Goal: Task Accomplishment & Management: Complete application form

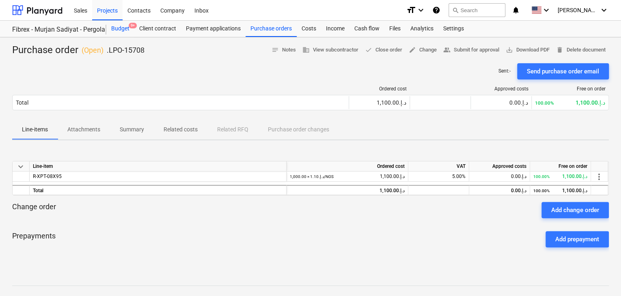
click at [114, 27] on div "Budget 9+" at bounding box center [120, 29] width 28 height 16
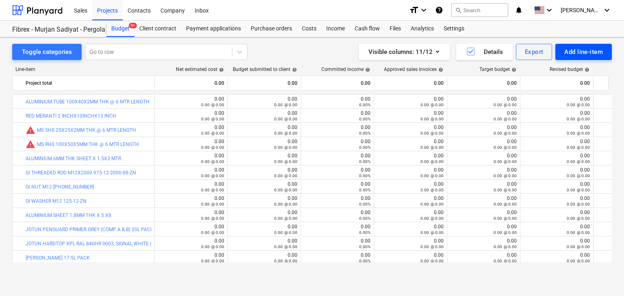
click at [573, 55] on div "Add line-item" at bounding box center [583, 52] width 39 height 11
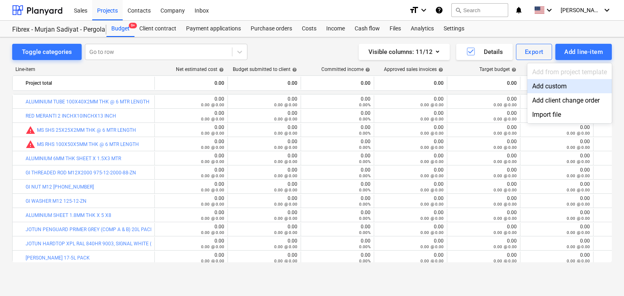
click at [550, 88] on div "Add custom" at bounding box center [569, 86] width 84 height 14
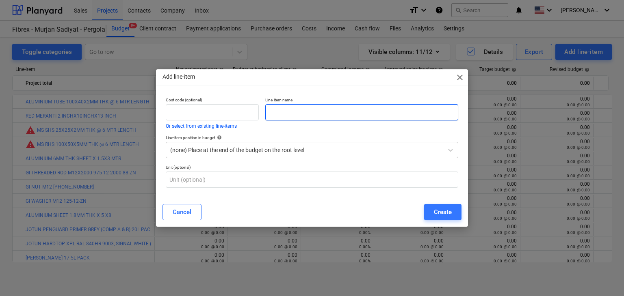
click at [295, 112] on input "text" at bounding box center [361, 112] width 193 height 16
paste input "SELF DRILLING SCREW CSK 8X 3/4 INCH"
type input "SELF DRILLING SCREW CSK 8X 3/4 INCH"
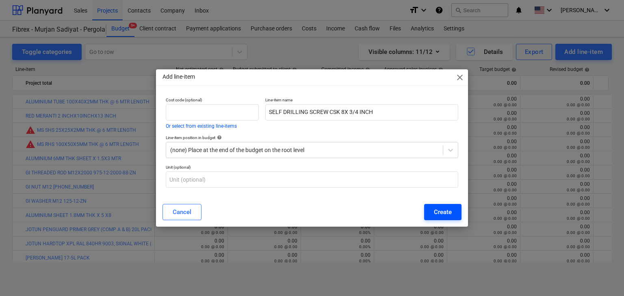
click at [439, 214] on div "Create" at bounding box center [443, 212] width 18 height 11
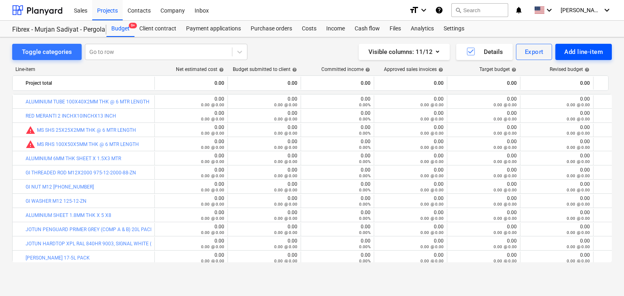
click at [573, 53] on div "Add line-item" at bounding box center [583, 52] width 39 height 11
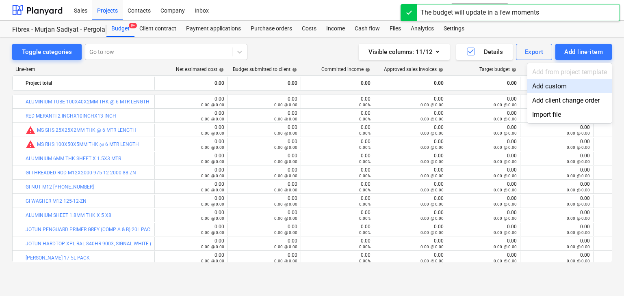
click at [556, 83] on div "Add custom" at bounding box center [569, 86] width 84 height 14
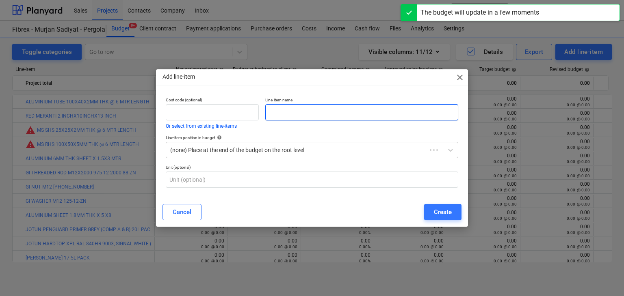
click at [270, 112] on input "text" at bounding box center [361, 112] width 193 height 16
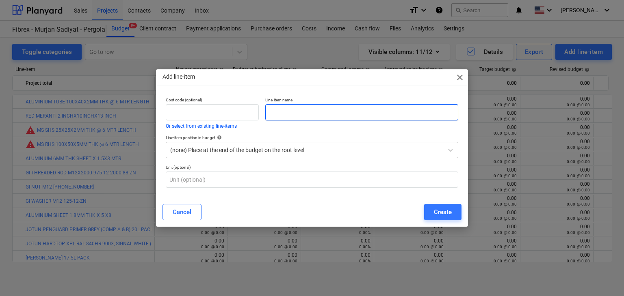
paste input "MEASURING TAPE 5 MTR"
type input "MEASURING TAPE 5 MTR"
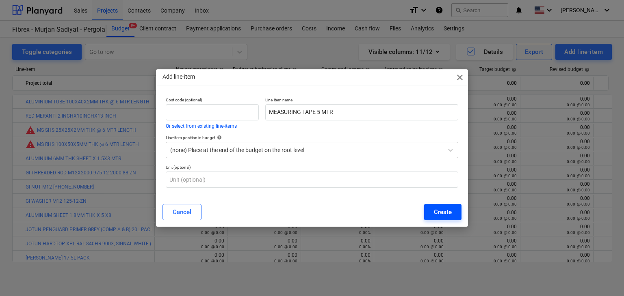
click at [448, 212] on div "Create" at bounding box center [443, 212] width 18 height 11
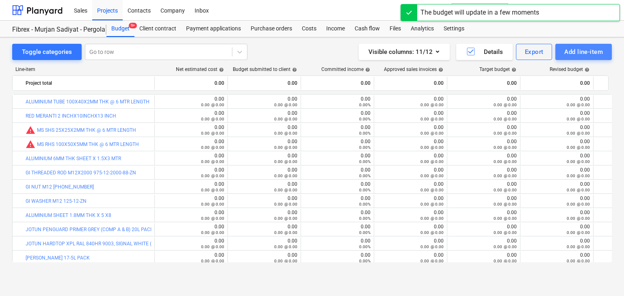
click at [592, 48] on div "Add line-item" at bounding box center [583, 52] width 39 height 11
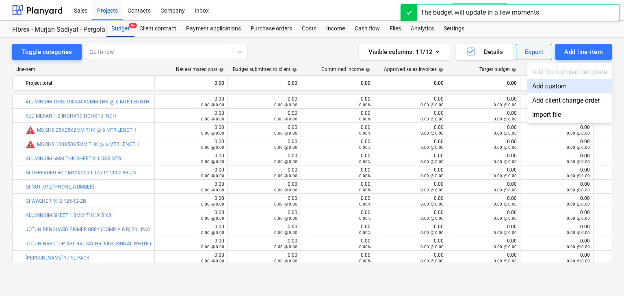
click at [554, 84] on div "Add custom" at bounding box center [569, 86] width 84 height 14
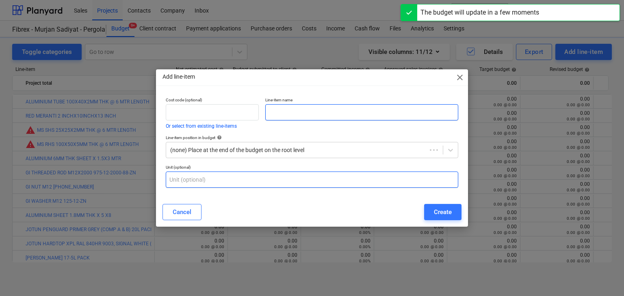
click at [314, 116] on input "text" at bounding box center [361, 112] width 193 height 16
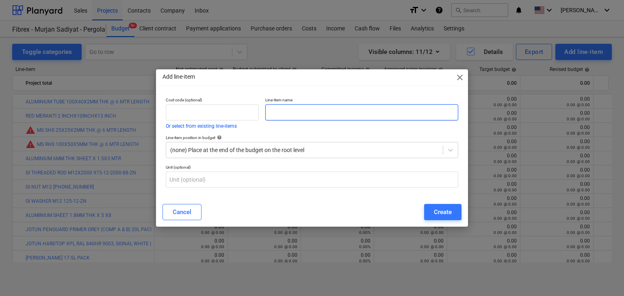
paste input "MASKING TAPE 02 INCH DEW"
type input "MASKING TAPE 02 INCH DEW"
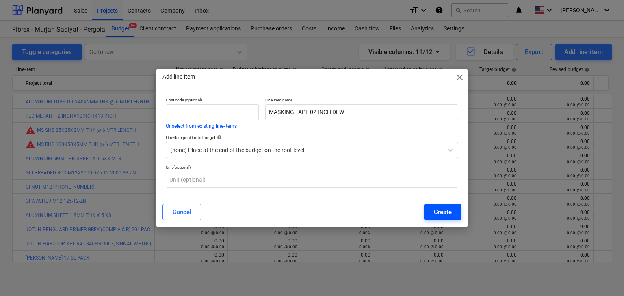
click at [440, 213] on div "Create" at bounding box center [443, 212] width 18 height 11
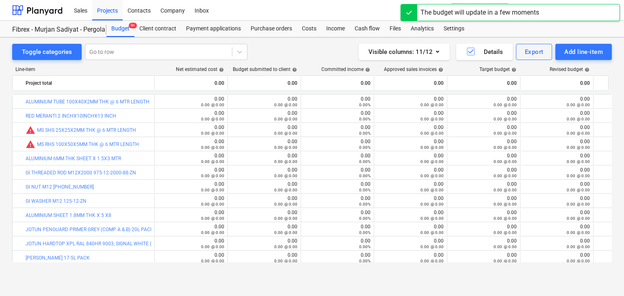
click at [572, 51] on div "Add line-item" at bounding box center [583, 52] width 39 height 11
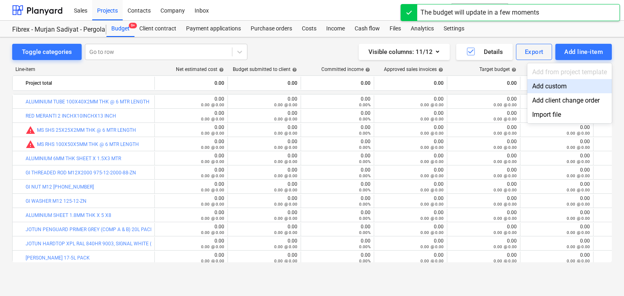
click at [551, 87] on div "Add custom" at bounding box center [569, 86] width 84 height 14
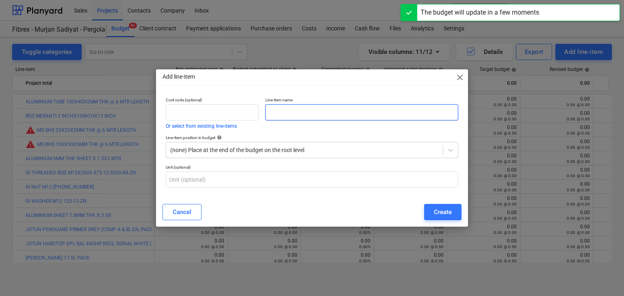
click at [274, 112] on input "text" at bounding box center [361, 112] width 193 height 16
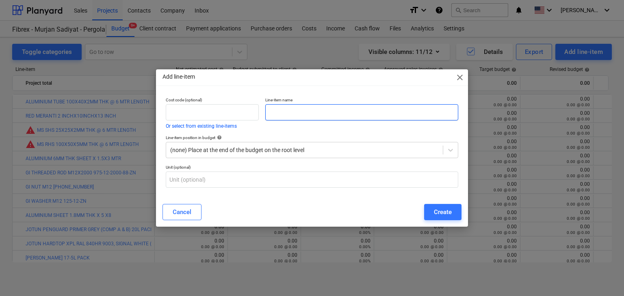
paste input "TILE BIT 12MM"
type input "TILE BIT 12MM"
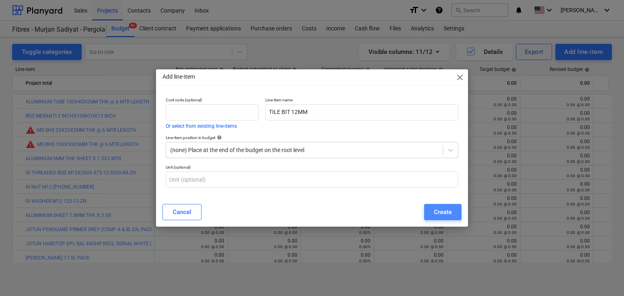
click at [434, 207] on button "Create" at bounding box center [442, 212] width 37 height 16
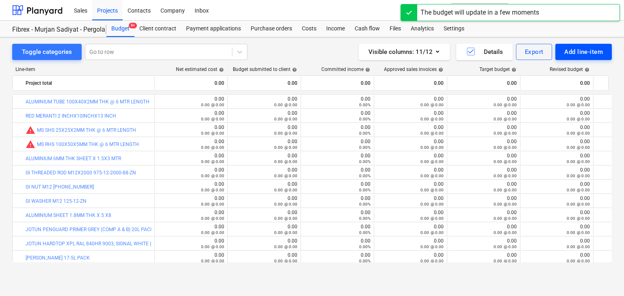
click at [560, 51] on button "Add line-item" at bounding box center [583, 52] width 56 height 16
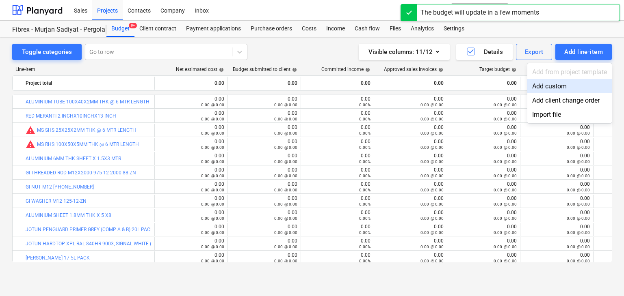
click at [544, 85] on div "Add custom" at bounding box center [569, 86] width 84 height 14
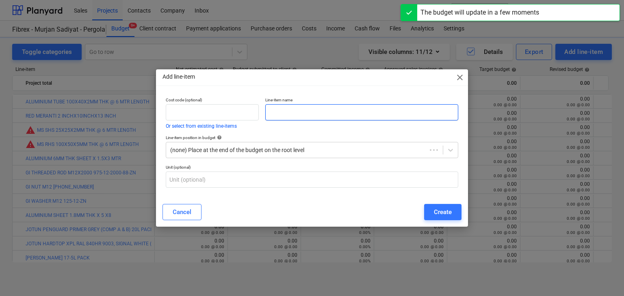
click at [291, 112] on input "text" at bounding box center [361, 112] width 193 height 16
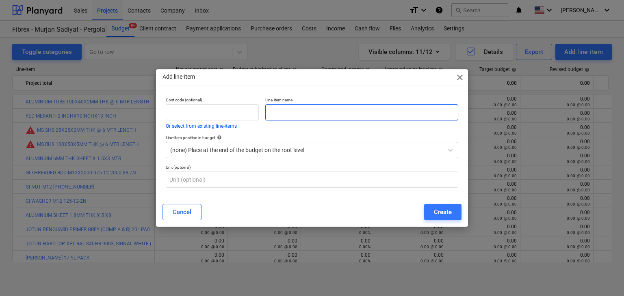
paste input "TILE BIT 10MM"
type input "TILE BIT 10MM"
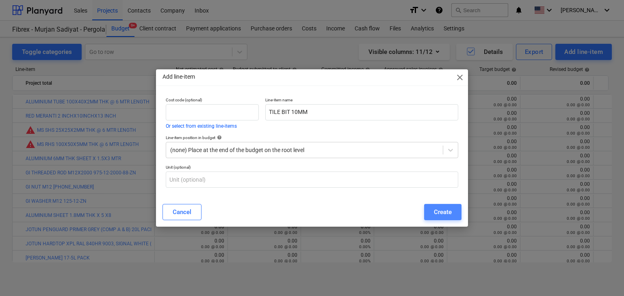
click at [453, 208] on button "Create" at bounding box center [442, 212] width 37 height 16
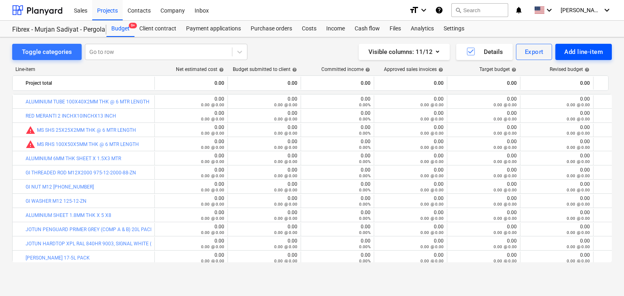
click at [584, 50] on div "Add line-item" at bounding box center [583, 52] width 39 height 11
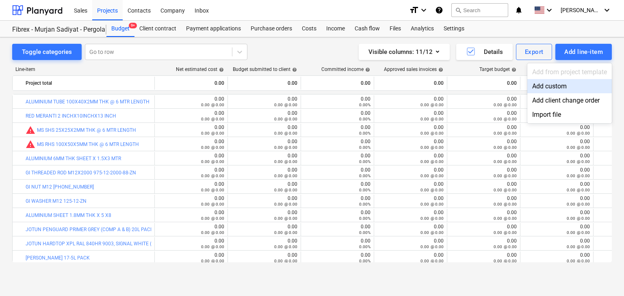
click at [557, 84] on div "Add custom" at bounding box center [569, 86] width 84 height 14
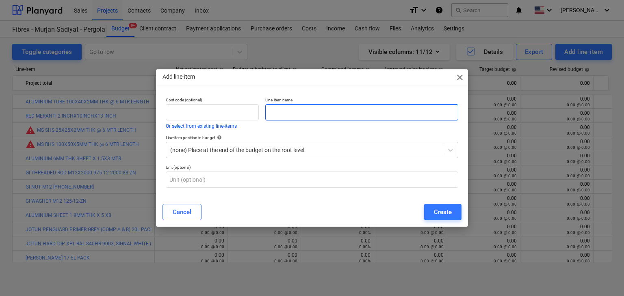
click at [297, 108] on input "text" at bounding box center [361, 112] width 193 height 16
paste input "SS304 FLATBAR MILL FINISH 200MM WIDTH X 6 MM THK @ 6 MTR LENGTH"
type input "SS304 FLATBAR MILL FINISH 200MM WIDTH X 6 MM THK @ 6 MTR LENGTH"
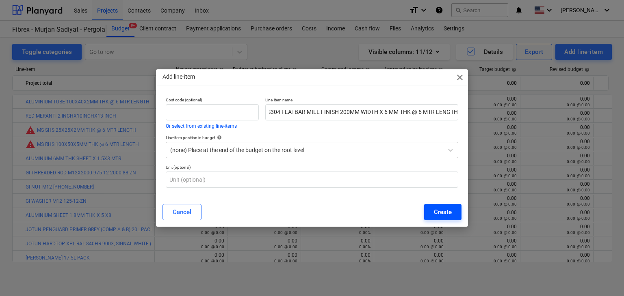
click at [443, 212] on div "Create" at bounding box center [443, 212] width 18 height 11
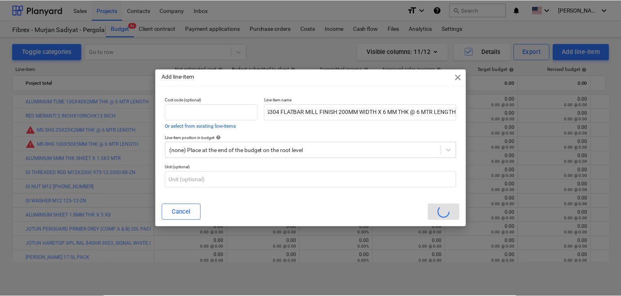
scroll to position [0, 0]
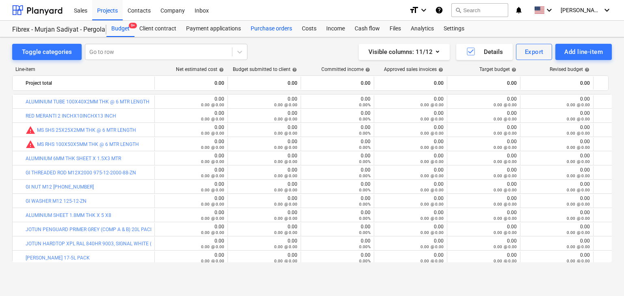
click at [263, 30] on div "Purchase orders" at bounding box center [271, 29] width 51 height 16
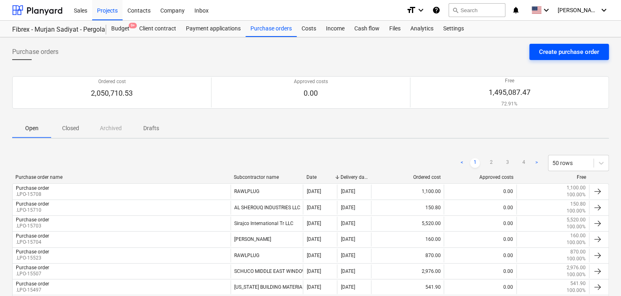
click at [563, 54] on div "Create purchase order" at bounding box center [569, 52] width 60 height 11
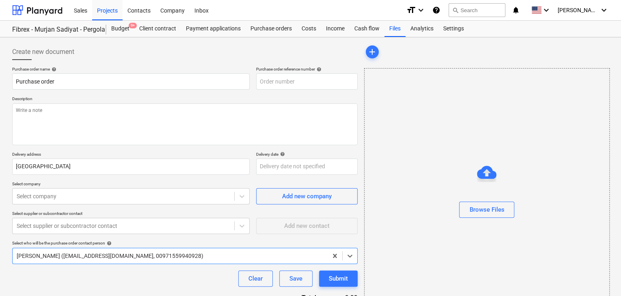
type textarea "x"
type input "SUB-AMS001-2024-006-PO-252"
click at [273, 99] on p "Description" at bounding box center [185, 99] width 346 height 7
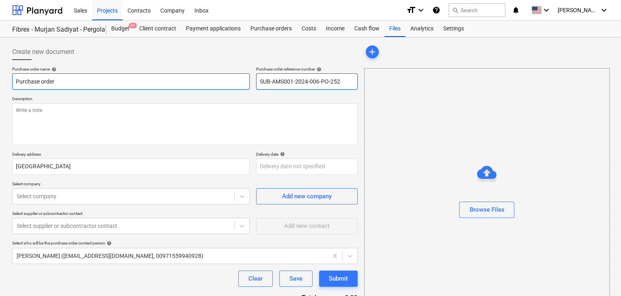
drag, startPoint x: 351, startPoint y: 78, endPoint x: 217, endPoint y: 80, distance: 134.0
click at [217, 80] on div "Purchase order name help Purchase order Purchase order reference number help SU…" at bounding box center [185, 78] width 346 height 23
type textarea "x"
type input "."
type textarea "x"
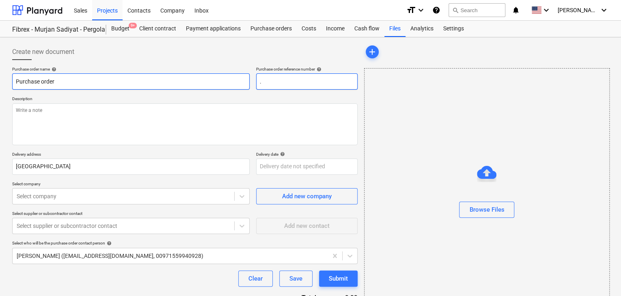
type input ".L"
type textarea "x"
type input ".LP"
type textarea "x"
type input ".LPO"
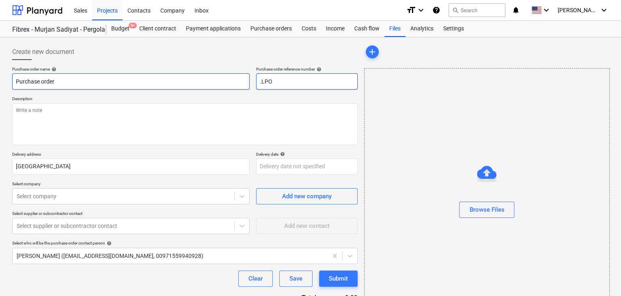
type textarea "x"
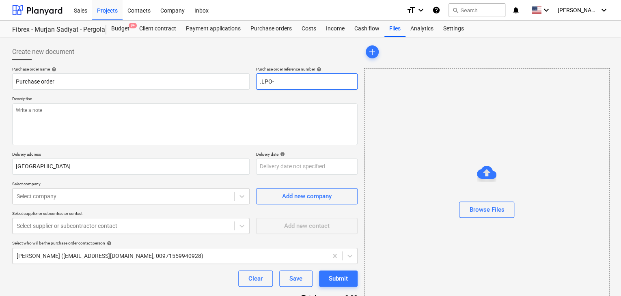
type input ".LPO-"
type textarea "x"
type input ".LPO-5"
type textarea "x"
type input ".LPO-"
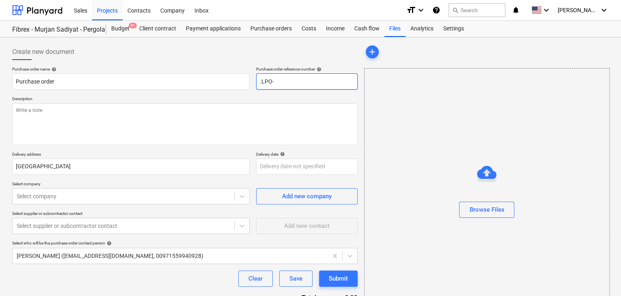
type textarea "x"
type input ".LPO-1"
type textarea "x"
type input ".LPO-15"
type textarea "x"
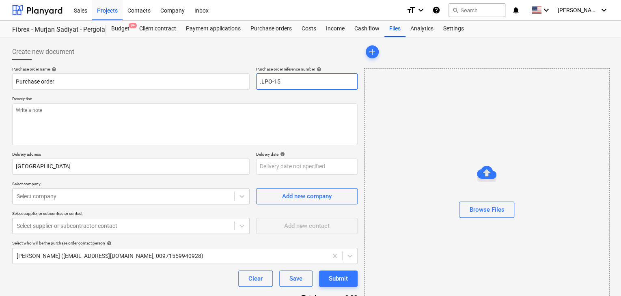
type input ".LPO-157"
type textarea "x"
type input ".LPO-1571"
type textarea "x"
type input ".LPO-15714"
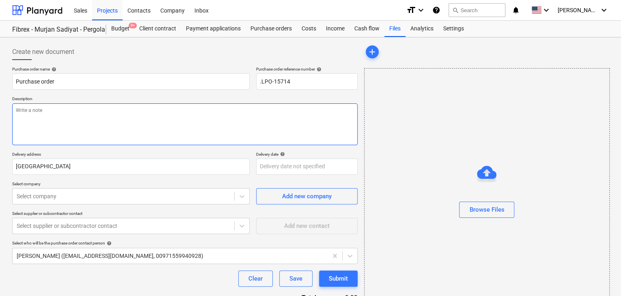
click at [97, 116] on textarea at bounding box center [185, 125] width 346 height 42
type textarea "x"
type textarea "0"
type textarea "x"
type textarea "08"
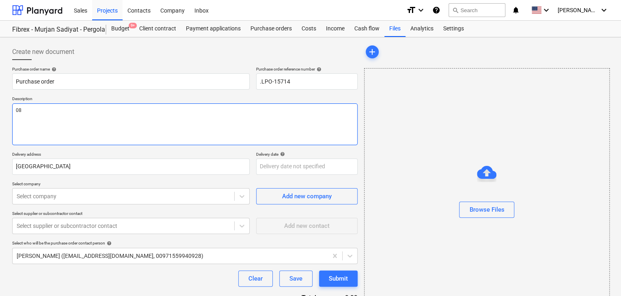
type textarea "x"
type textarea "08/"
type textarea "x"
type textarea "08/O"
type textarea "x"
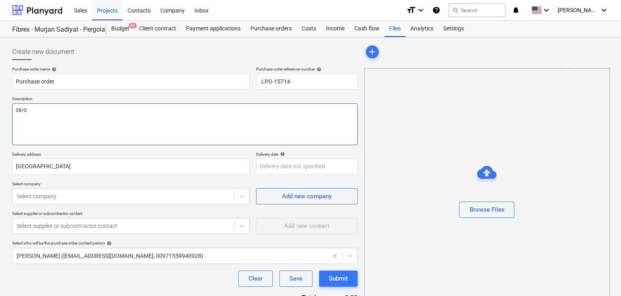
type textarea "08/OC"
type textarea "x"
type textarea "08/OCT"
type textarea "x"
type textarea "08/OCT/"
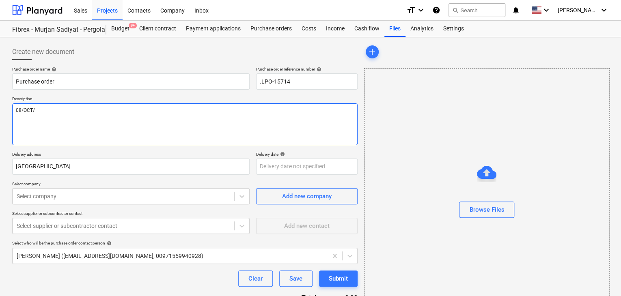
type textarea "x"
type textarea "08/[DATE]"
type textarea "x"
type textarea "[DATE]"
type textarea "x"
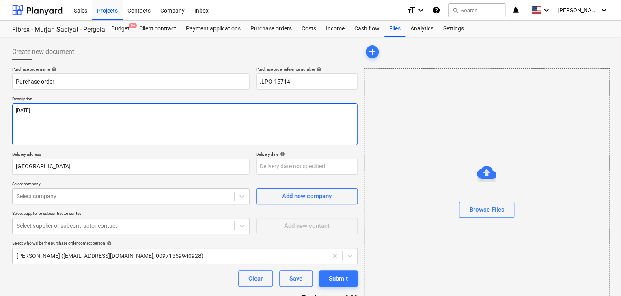
type textarea "[DATE]"
type textarea "x"
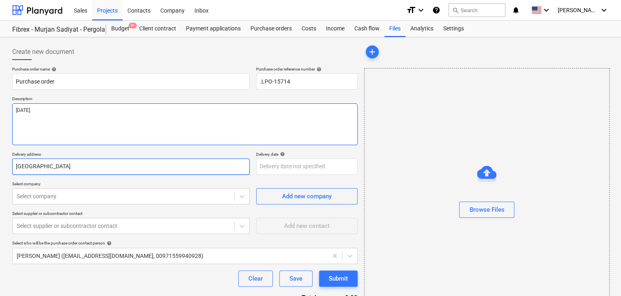
type textarea "[DATE]"
click at [57, 170] on input "[GEOGRAPHIC_DATA]" at bounding box center [131, 167] width 238 height 16
type textarea "x"
type input "Abu Dhab"
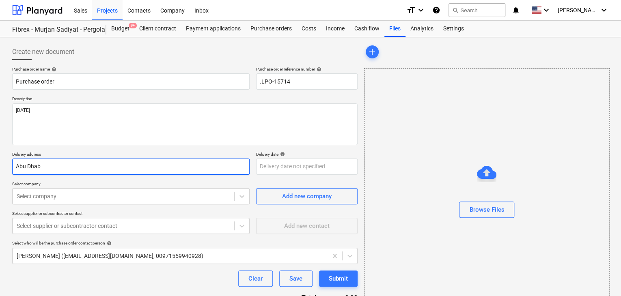
type textarea "x"
type input "Abu Dha"
type textarea "x"
type input "Abu Dh"
type textarea "x"
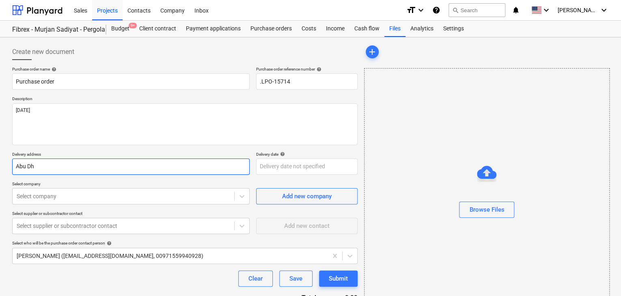
type input "Abu D"
type textarea "x"
type input "Abu"
type textarea "x"
type input "Abu"
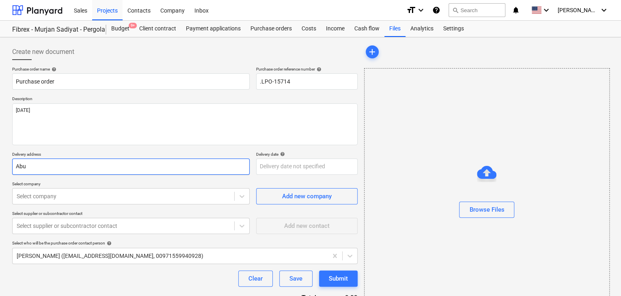
type textarea "x"
type input "Ab"
type textarea "x"
type input "A"
type textarea "x"
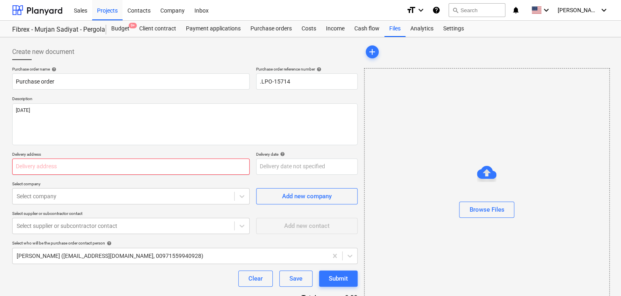
type textarea "x"
type input "L"
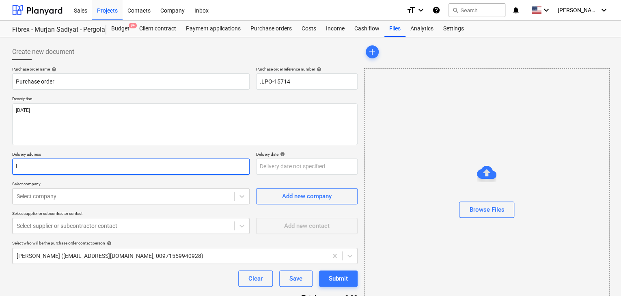
type textarea "x"
type input "LU"
type textarea "x"
type input "LUC"
type textarea "x"
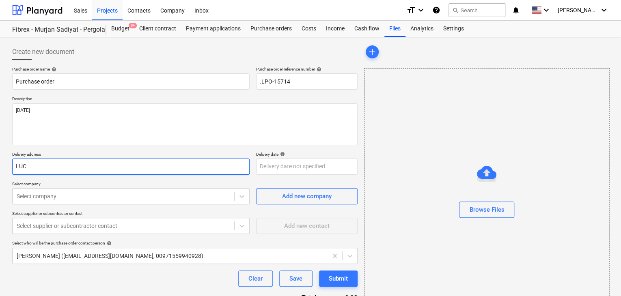
type input "LUCK"
type textarea "x"
type input "LUCKY"
type textarea "x"
type input "LUCKY"
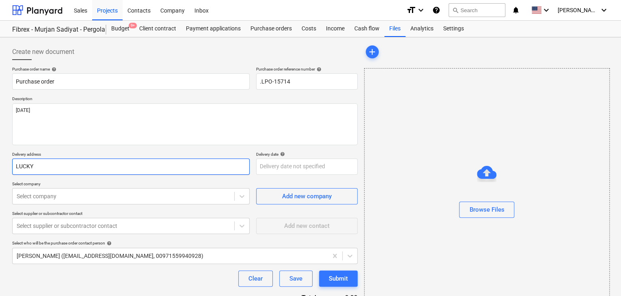
type textarea "x"
type input "LUCKY E"
type textarea "x"
type input "LUCKY EN"
type textarea "x"
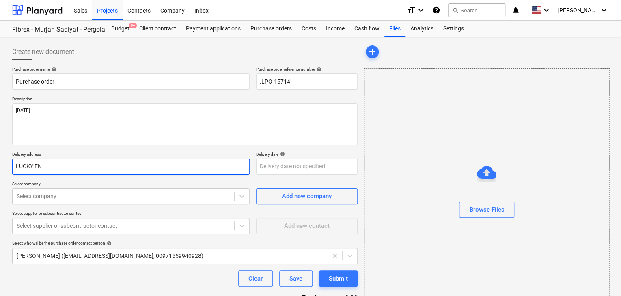
type input "LUCKY ENG"
type textarea "x"
type input "LUCKY ENGI"
type textarea "x"
type input "LUCKY ENGIN"
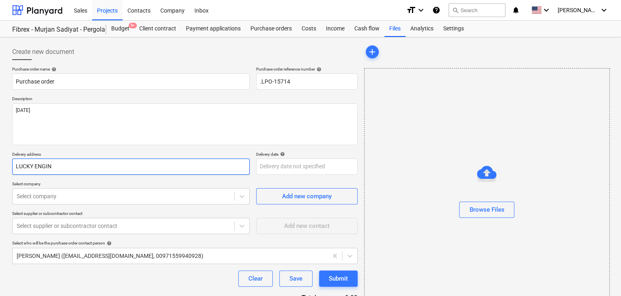
type textarea "x"
type input "LUCKY ENGINE"
type textarea "x"
type input "LUCKY ENGINEE"
type textarea "x"
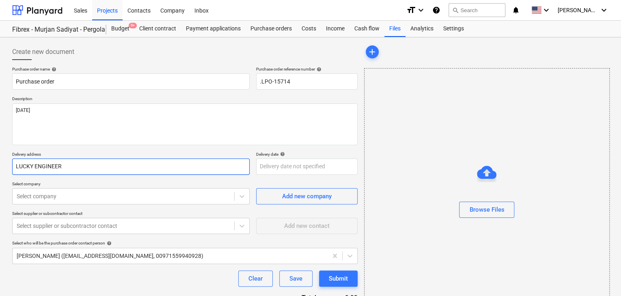
type input "LUCKY ENGINEERI"
type textarea "x"
type input "LUCKY ENGINEERIN"
type textarea "x"
type input "LUCKY ENGINEERING"
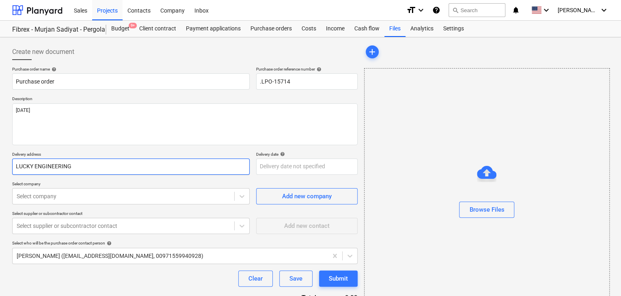
type textarea "x"
type input "LUCKY ENGINEERING"
type textarea "x"
type input "LUCKY ENGINEERING S"
type textarea "x"
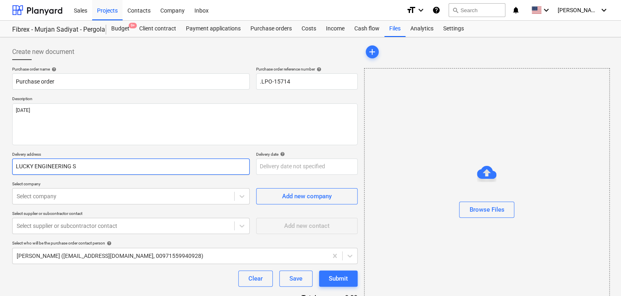
type input "LUCKY ENGINEERING SE"
type textarea "x"
type input "LUCKY ENGINEERING SER"
type textarea "x"
type input "LUCKY ENGINEERING SERV"
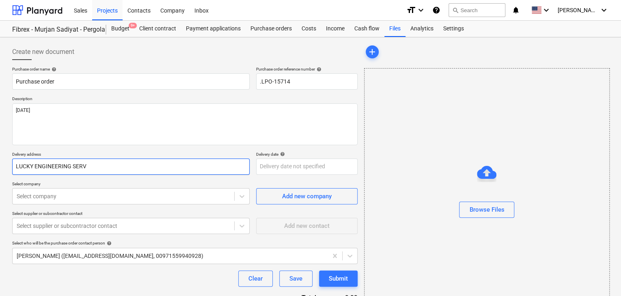
type textarea "x"
type input "LUCKY ENGINEERING SERVI"
type textarea "x"
type input "LUCKY ENGINEERING SERVIC"
type textarea "x"
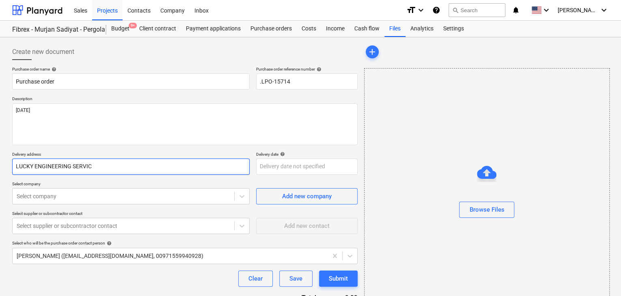
type input "LUCKY ENGINEERING SERVICE"
type textarea "x"
type input "LUCKY ENGINEERING SERVICES"
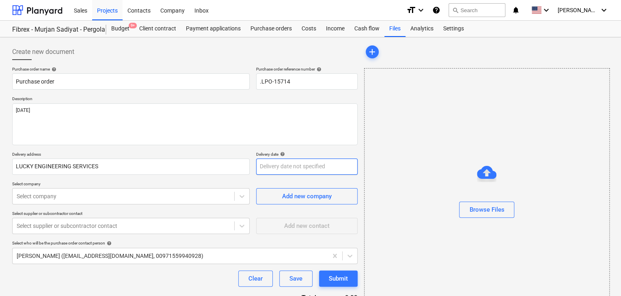
click at [277, 169] on body "Sales Projects Contacts Company Inbox format_size keyboard_arrow_down help sear…" at bounding box center [310, 148] width 621 height 296
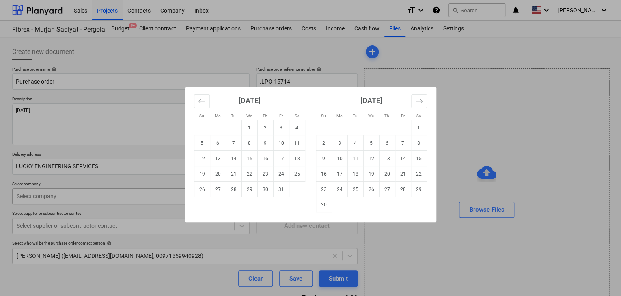
drag, startPoint x: 251, startPoint y: 192, endPoint x: 224, endPoint y: 194, distance: 26.8
click at [249, 193] on td "29" at bounding box center [250, 189] width 16 height 15
type textarea "x"
type input "[DATE]"
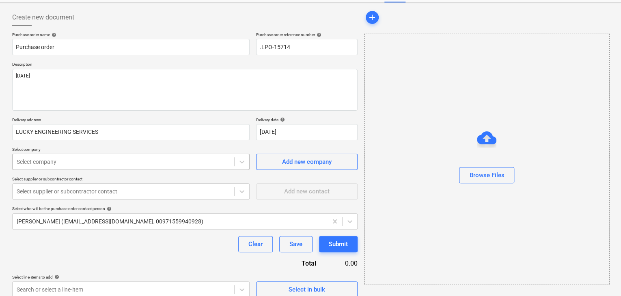
click at [76, 195] on body "Sales Projects Contacts Company Inbox format_size keyboard_arrow_down help sear…" at bounding box center [310, 113] width 621 height 296
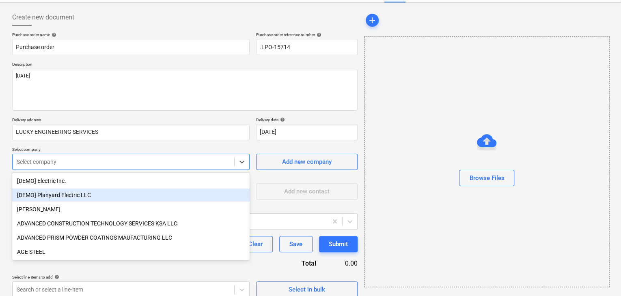
scroll to position [38, 0]
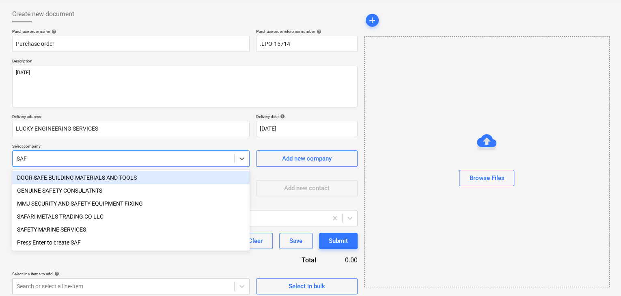
type input "SAFA"
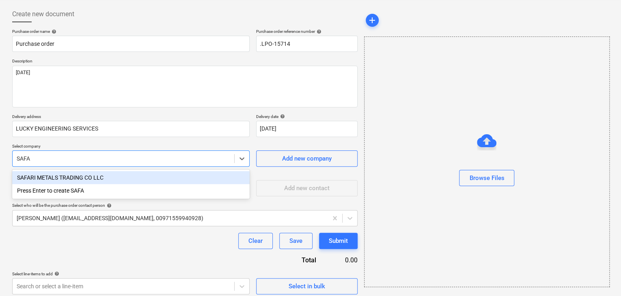
drag, startPoint x: 75, startPoint y: 179, endPoint x: 81, endPoint y: 178, distance: 5.8
click at [76, 179] on div "SAFARI METALS TRADING CO LLC" at bounding box center [131, 177] width 238 height 13
type textarea "x"
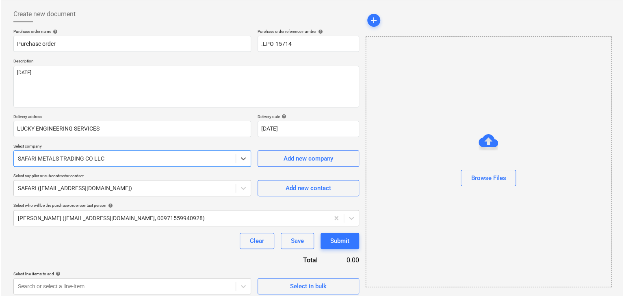
scroll to position [42, 0]
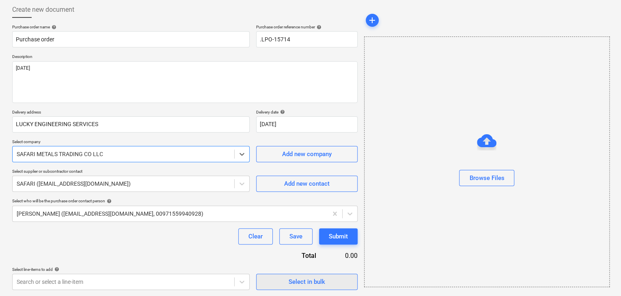
click at [276, 277] on span "Select in bulk" at bounding box center [306, 282] width 81 height 11
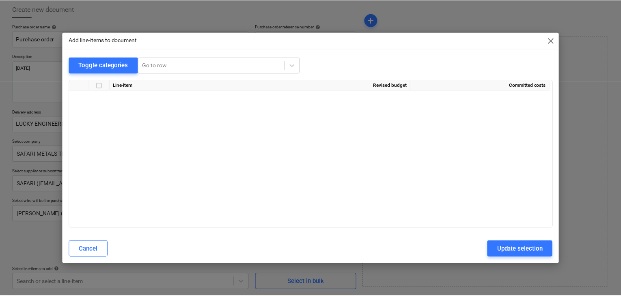
scroll to position [4005, 0]
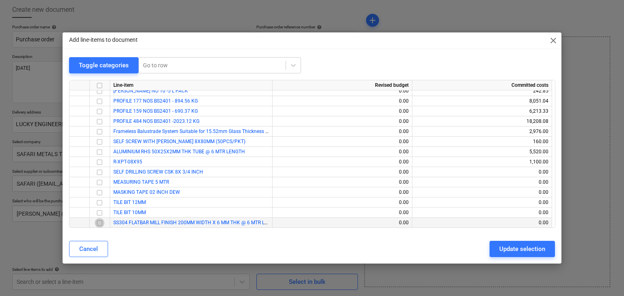
click at [100, 224] on input "checkbox" at bounding box center [100, 223] width 10 height 10
drag, startPoint x: 508, startPoint y: 249, endPoint x: 186, endPoint y: 251, distance: 322.0
click at [507, 249] on div "Update selection" at bounding box center [522, 249] width 46 height 11
type textarea "x"
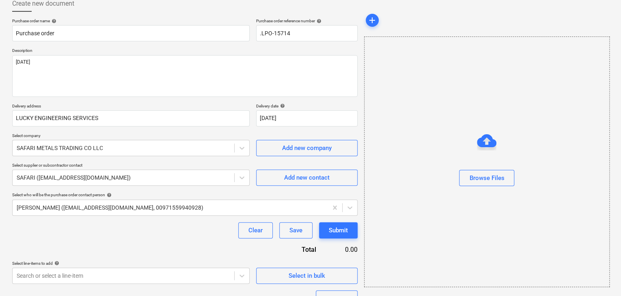
scroll to position [119, 0]
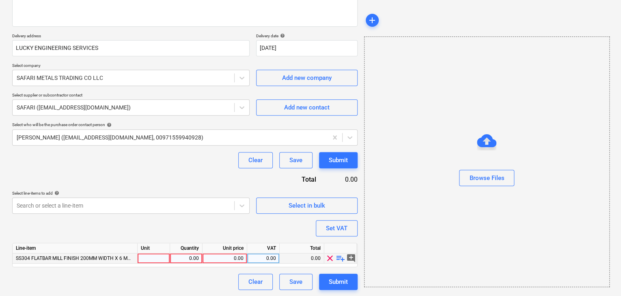
click at [146, 261] on div at bounding box center [154, 259] width 32 height 10
type input "NOS"
type textarea "x"
click at [177, 259] on div "0.00" at bounding box center [186, 259] width 26 height 10
type input "1"
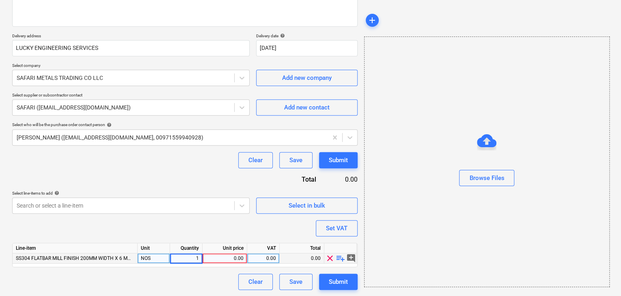
type textarea "x"
click at [219, 256] on div "0.00" at bounding box center [225, 259] width 38 height 10
type input "1000"
type textarea "x"
drag, startPoint x: 401, startPoint y: 238, endPoint x: 372, endPoint y: 237, distance: 29.3
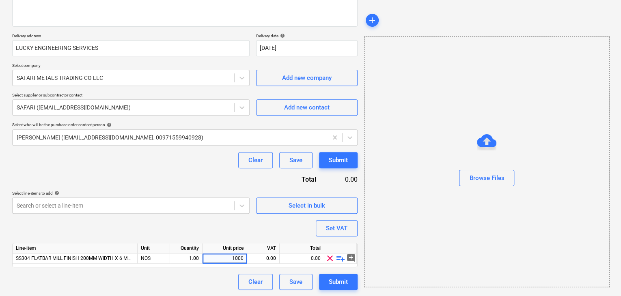
click at [400, 238] on div "Browse Files" at bounding box center [487, 162] width 246 height 251
click at [329, 228] on div "Set VAT" at bounding box center [337, 228] width 22 height 11
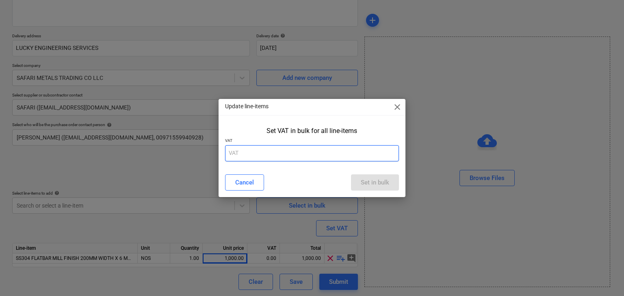
click at [258, 147] on input "text" at bounding box center [312, 153] width 174 height 16
type input "5"
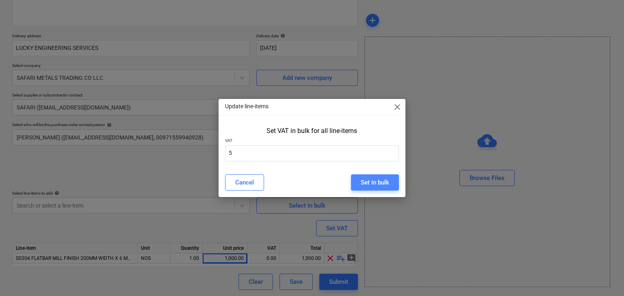
click at [382, 175] on button "Set in bulk" at bounding box center [375, 183] width 48 height 16
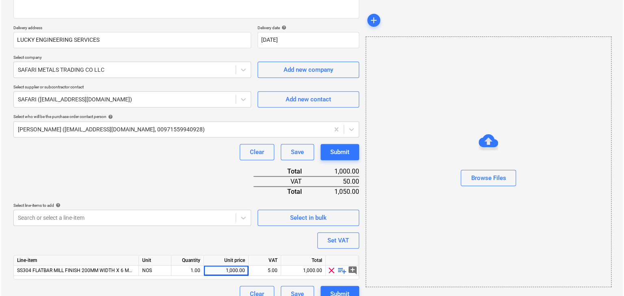
scroll to position [139, 0]
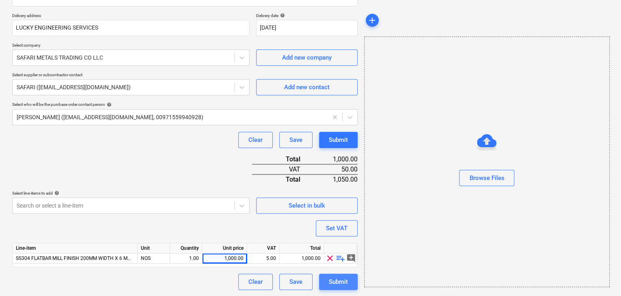
click at [327, 285] on button "Submit" at bounding box center [338, 282] width 39 height 16
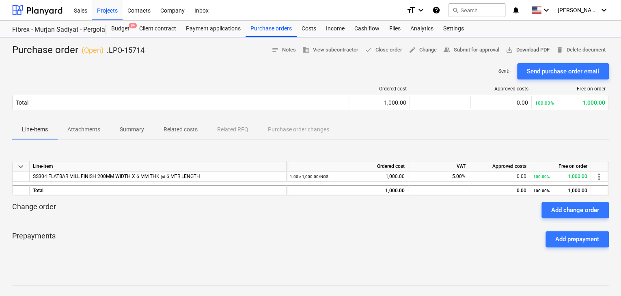
click at [536, 52] on span "save_alt Download PDF" at bounding box center [528, 49] width 44 height 9
click at [273, 28] on div "Purchase orders" at bounding box center [271, 29] width 51 height 16
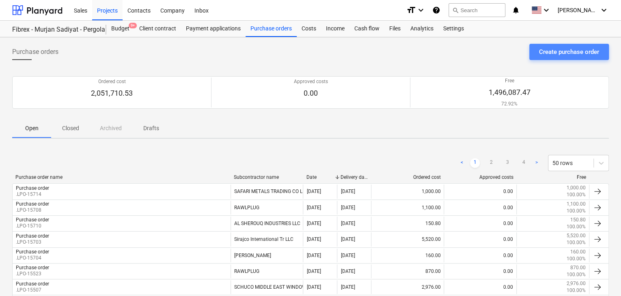
click at [551, 55] on div "Create purchase order" at bounding box center [569, 52] width 60 height 11
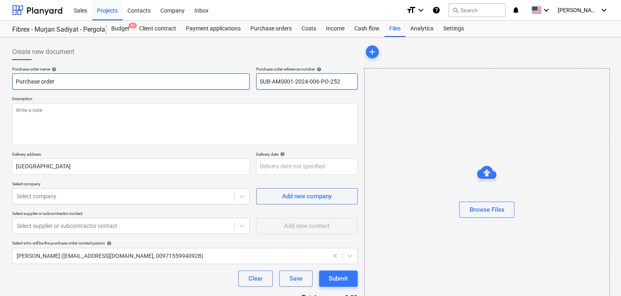
drag, startPoint x: 344, startPoint y: 84, endPoint x: 208, endPoint y: 76, distance: 136.7
click at [208, 76] on div "Purchase order name help Purchase order Purchase order reference number help SU…" at bounding box center [185, 78] width 346 height 23
type textarea "x"
type input "."
type textarea "x"
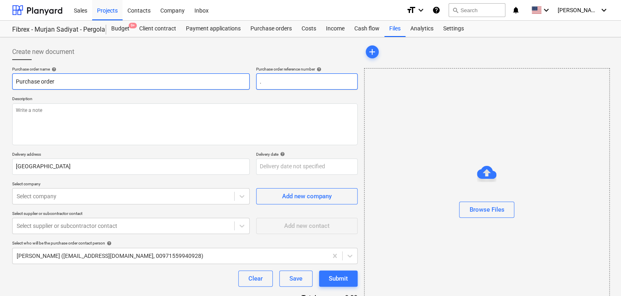
type input ".L"
type textarea "x"
type input ".LP"
type textarea "x"
type input ".LPO"
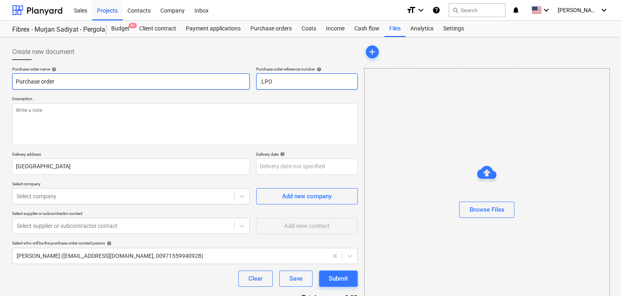
type textarea "x"
type input ".LPO-"
type textarea "x"
type input ".LPO-1"
type textarea "x"
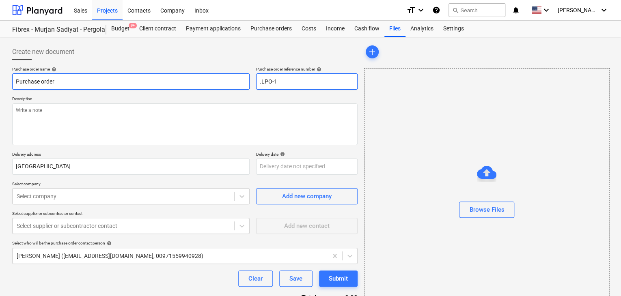
type input ".LPO-15"
type textarea "x"
type input ".LPO-157"
type textarea "x"
type input ".LPO-1571"
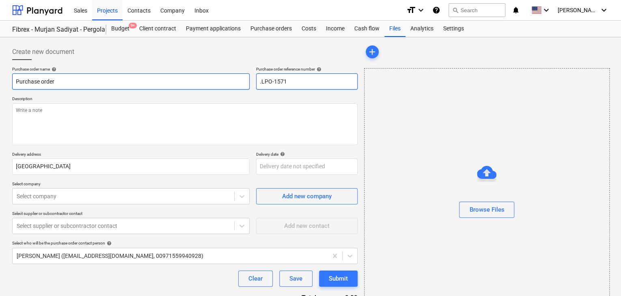
type textarea "x"
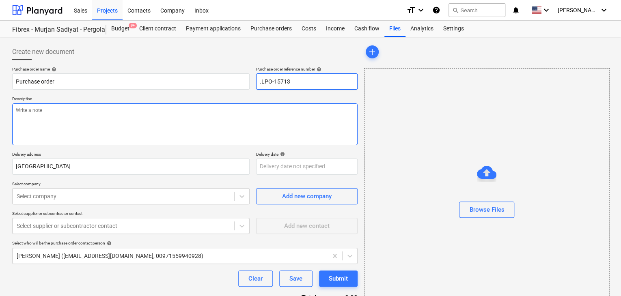
type input ".LPO-15713"
click at [47, 130] on textarea at bounding box center [185, 125] width 346 height 42
type textarea "x"
type textarea "0"
type textarea "x"
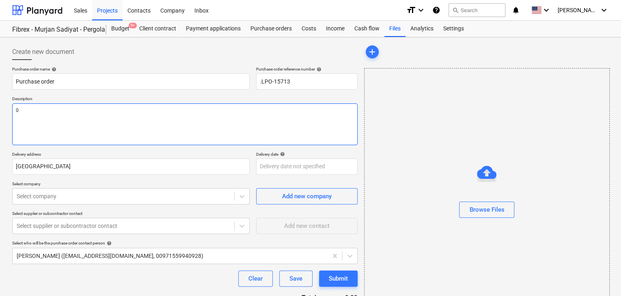
type textarea "08"
type textarea "x"
type textarea "08/"
type textarea "x"
type textarea "08/O"
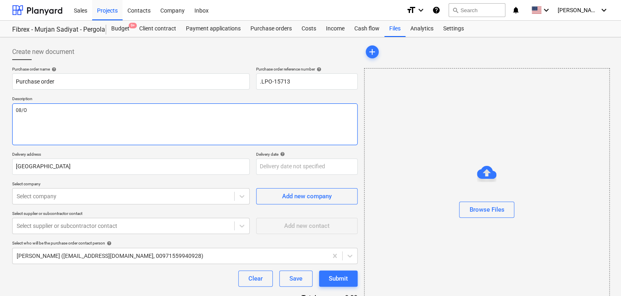
type textarea "x"
type textarea "08/OC"
type textarea "x"
type textarea "08/OCT"
type textarea "x"
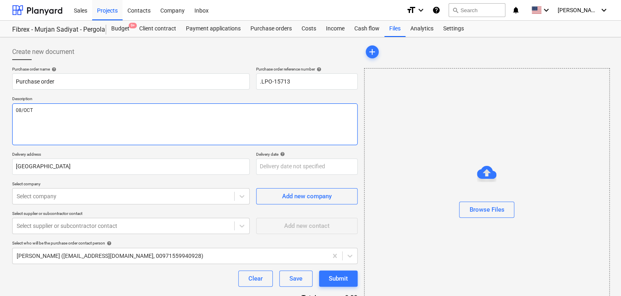
type textarea "08/OCT/"
type textarea "x"
type textarea "08/[DATE]"
type textarea "x"
type textarea "[DATE]"
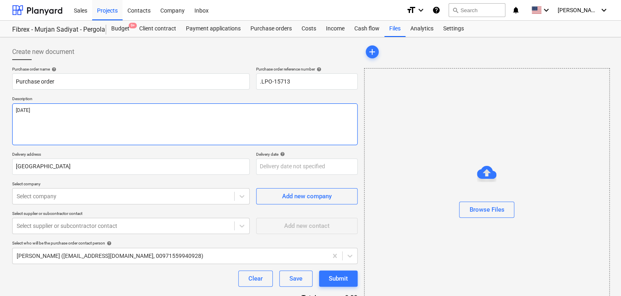
type textarea "x"
type textarea "[DATE]"
type textarea "x"
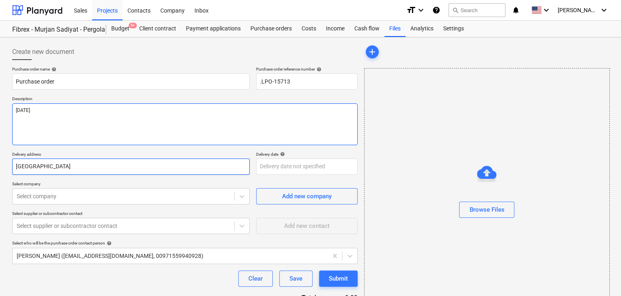
type textarea "[DATE]"
click at [42, 163] on input "[GEOGRAPHIC_DATA]" at bounding box center [131, 167] width 238 height 16
type textarea "x"
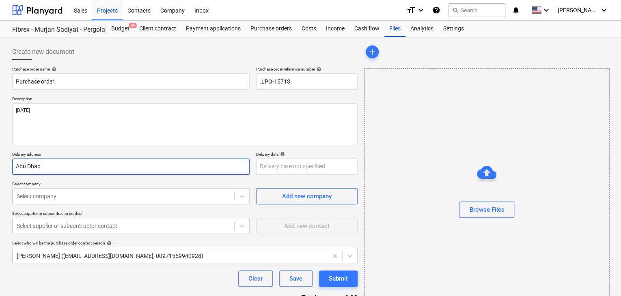
type input "Abu Dha"
type textarea "x"
type input "Abu Dh"
type textarea "x"
type input "Abu D"
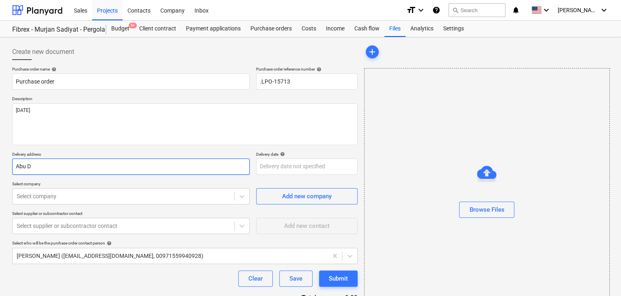
type textarea "x"
type input "Abu"
type textarea "x"
type input "Abu"
type textarea "x"
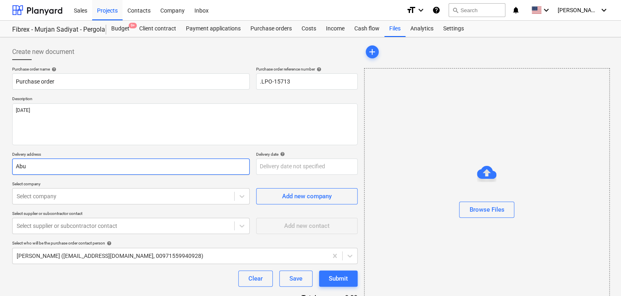
type input "Ab"
type textarea "x"
type input "A"
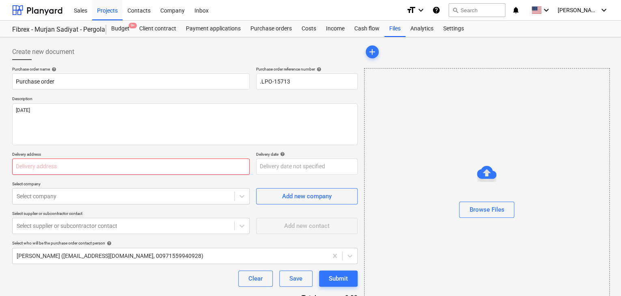
type textarea "x"
type input "L"
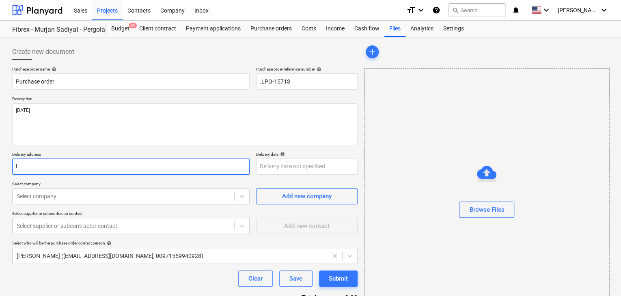
type textarea "x"
type input "LU"
type textarea "x"
type input "LUC"
type textarea "x"
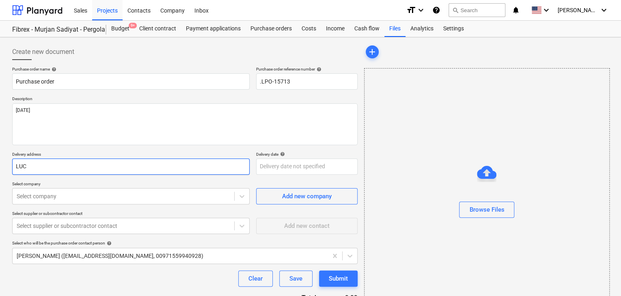
type input "LUCK"
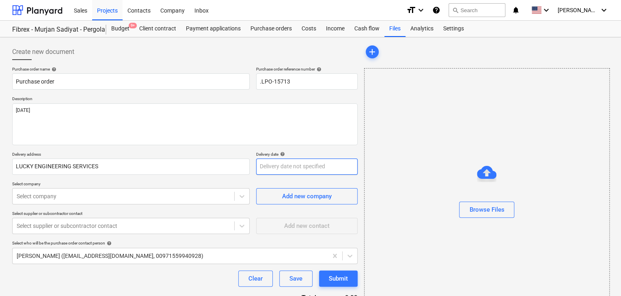
click at [266, 172] on body "Sales Projects Contacts Company Inbox format_size keyboard_arrow_down help sear…" at bounding box center [310, 148] width 621 height 296
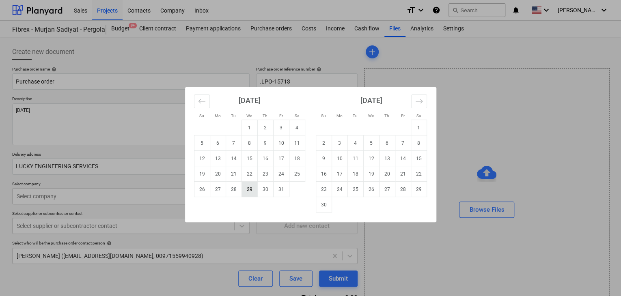
click at [251, 191] on td "29" at bounding box center [250, 189] width 16 height 15
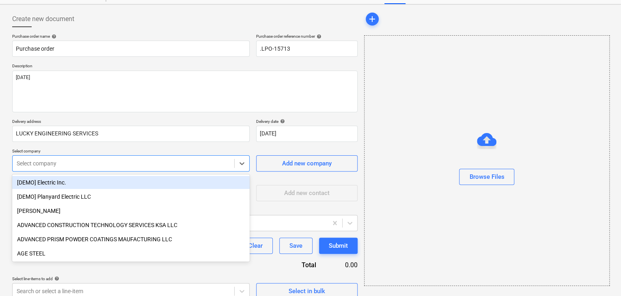
click at [66, 195] on body "Sales Projects Contacts Company Inbox format_size keyboard_arrow_down help sear…" at bounding box center [310, 115] width 621 height 296
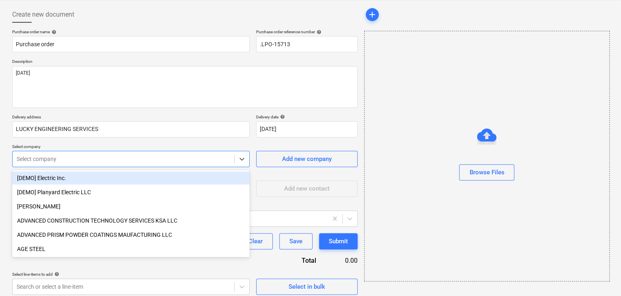
scroll to position [38, 0]
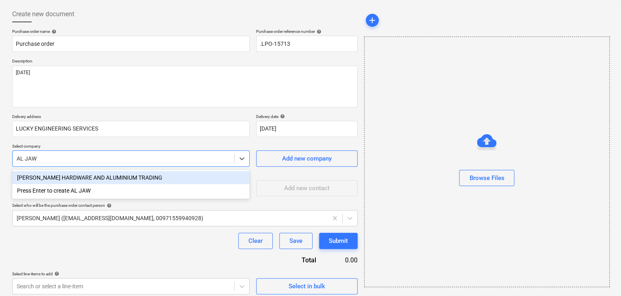
click at [99, 176] on div "[PERSON_NAME] HARDWARE AND ALUMINIUM TRADING" at bounding box center [131, 177] width 238 height 13
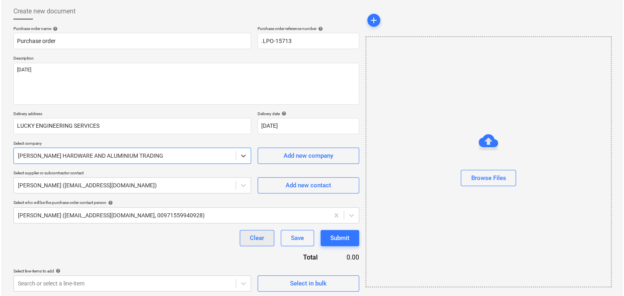
scroll to position [42, 0]
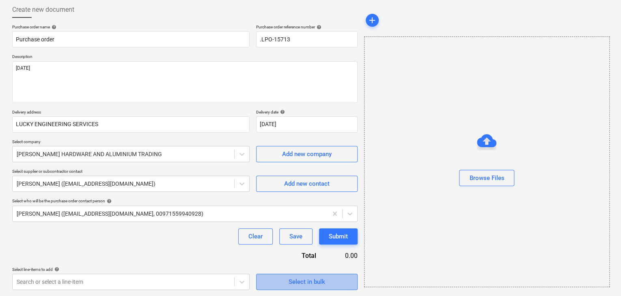
click at [283, 279] on span "Select in bulk" at bounding box center [306, 282] width 81 height 11
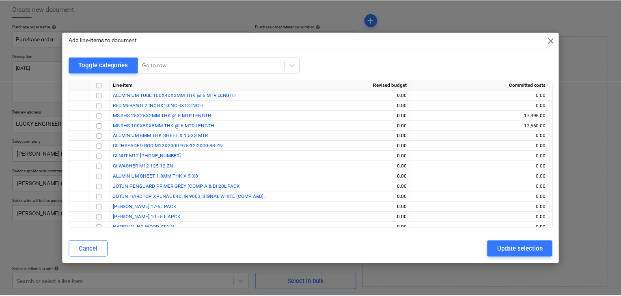
scroll to position [4005, 0]
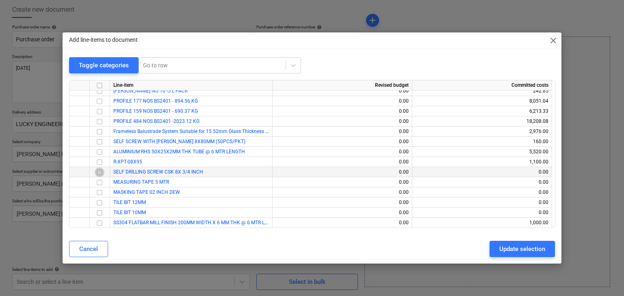
click at [99, 173] on input "checkbox" at bounding box center [100, 173] width 10 height 10
click at [99, 180] on input "checkbox" at bounding box center [100, 183] width 10 height 10
drag, startPoint x: 99, startPoint y: 177, endPoint x: 100, endPoint y: 192, distance: 15.0
click at [100, 192] on input "checkbox" at bounding box center [100, 193] width 10 height 10
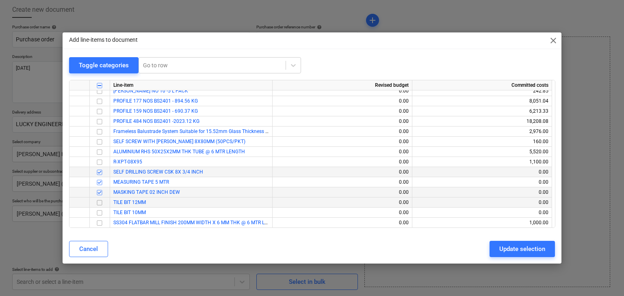
click at [102, 207] on input "checkbox" at bounding box center [100, 203] width 10 height 10
click at [99, 211] on input "checkbox" at bounding box center [100, 213] width 10 height 10
drag, startPoint x: 506, startPoint y: 251, endPoint x: 206, endPoint y: 287, distance: 302.3
click at [504, 251] on div "Update selection" at bounding box center [522, 249] width 46 height 11
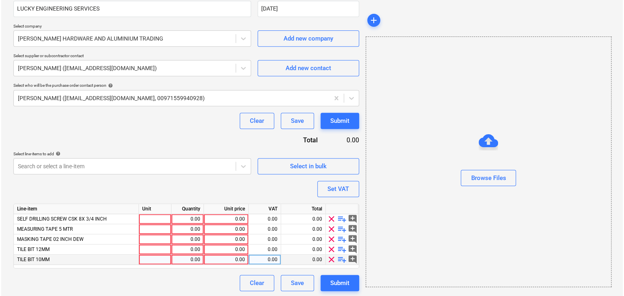
scroll to position [159, 0]
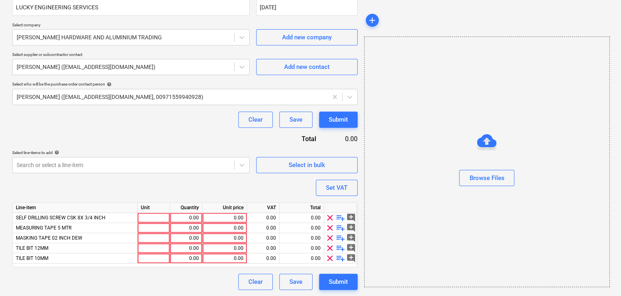
click at [147, 208] on div "Unit" at bounding box center [154, 208] width 32 height 10
click at [144, 215] on div at bounding box center [154, 218] width 32 height 10
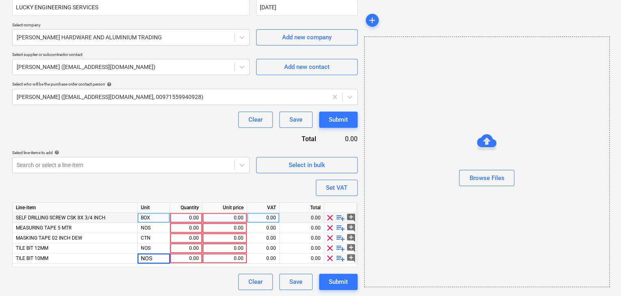
click at [184, 216] on div "0.00" at bounding box center [186, 218] width 26 height 10
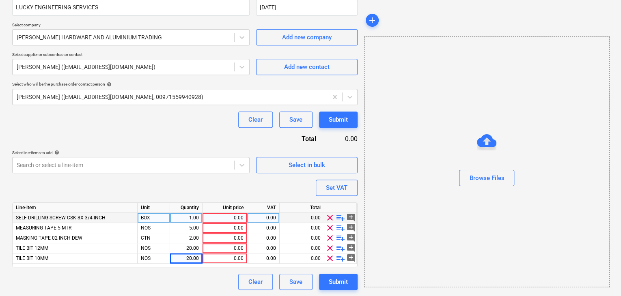
click at [216, 218] on div "0.00" at bounding box center [225, 218] width 38 height 10
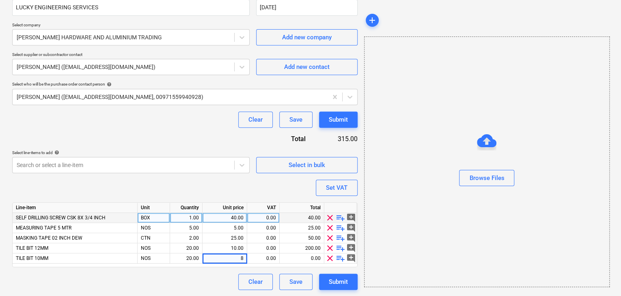
drag, startPoint x: 382, startPoint y: 186, endPoint x: 358, endPoint y: 185, distance: 23.6
click at [382, 186] on div at bounding box center [487, 189] width 245 height 6
click at [335, 183] on div "Set VAT" at bounding box center [337, 188] width 22 height 11
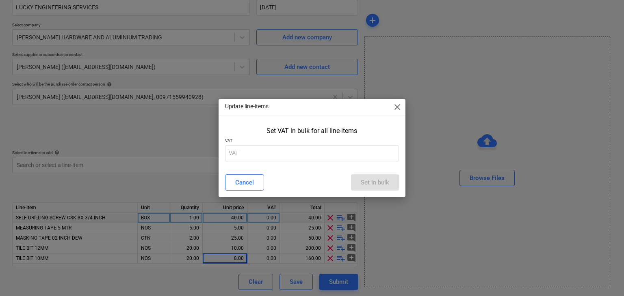
click at [263, 142] on p "VAT" at bounding box center [312, 141] width 174 height 7
click at [257, 154] on input "text" at bounding box center [312, 153] width 174 height 16
click at [372, 182] on div "Set in bulk" at bounding box center [375, 182] width 28 height 11
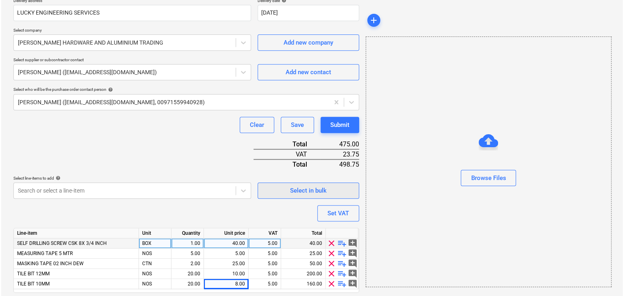
scroll to position [179, 0]
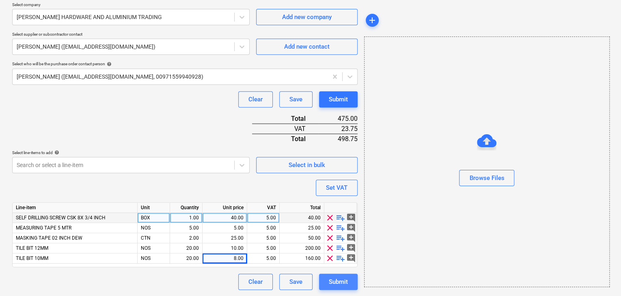
click at [331, 280] on div "Submit" at bounding box center [338, 282] width 19 height 11
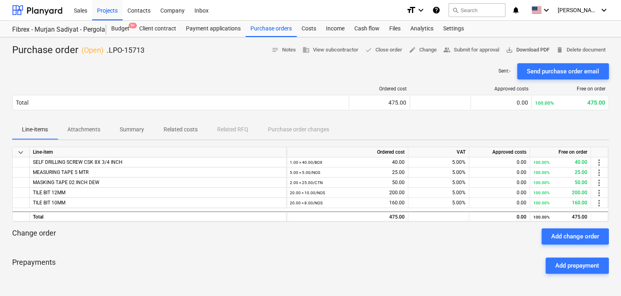
click at [517, 51] on span "save_alt Download PDF" at bounding box center [528, 49] width 44 height 9
click at [114, 12] on div "Projects" at bounding box center [107, 10] width 30 height 21
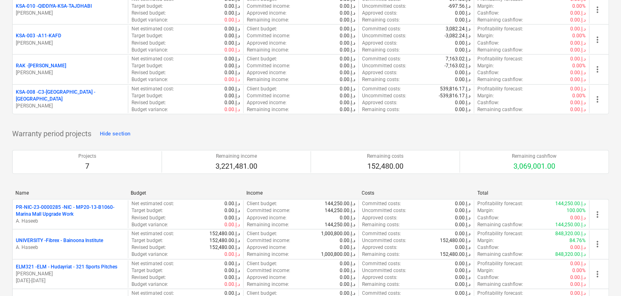
scroll to position [1056, 0]
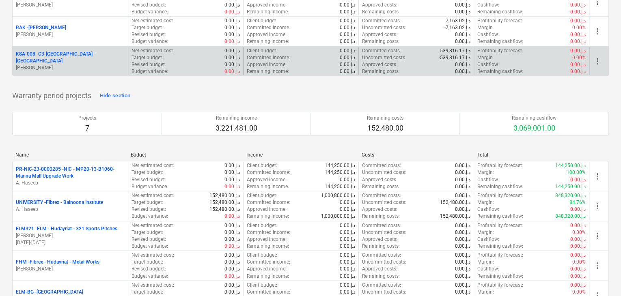
click at [63, 65] on p "[PERSON_NAME]" at bounding box center [70, 68] width 109 height 7
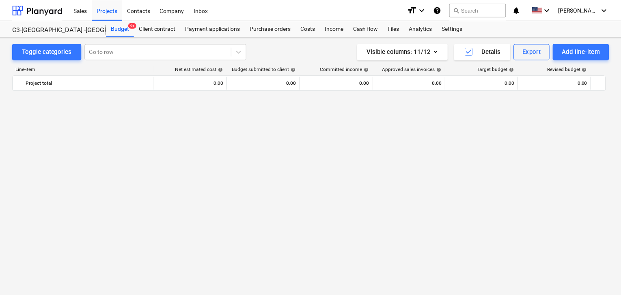
scroll to position [229, 0]
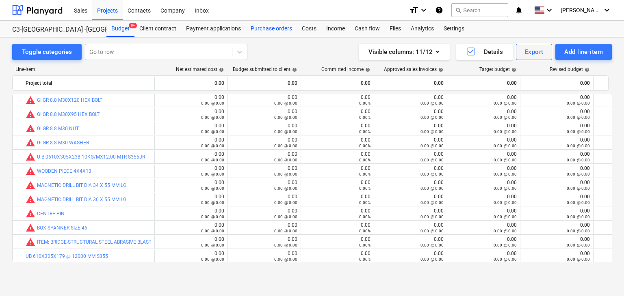
click at [268, 32] on div "Purchase orders" at bounding box center [271, 29] width 51 height 16
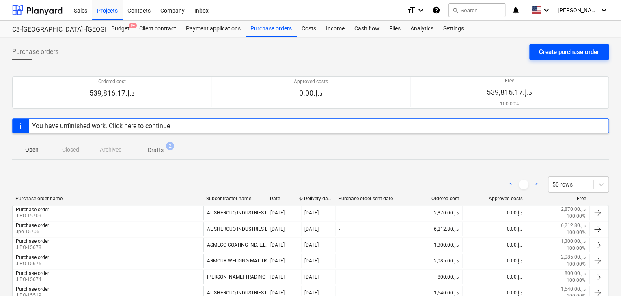
click at [541, 58] on button "Create purchase order" at bounding box center [570, 52] width 80 height 16
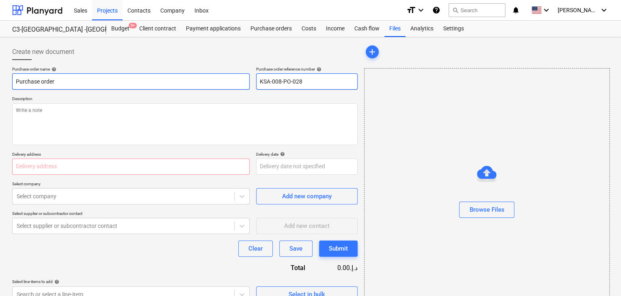
drag, startPoint x: 308, startPoint y: 80, endPoint x: 228, endPoint y: 81, distance: 80.4
click at [228, 81] on div "Purchase order name help Purchase order Purchase order reference number help KS…" at bounding box center [185, 78] width 346 height 23
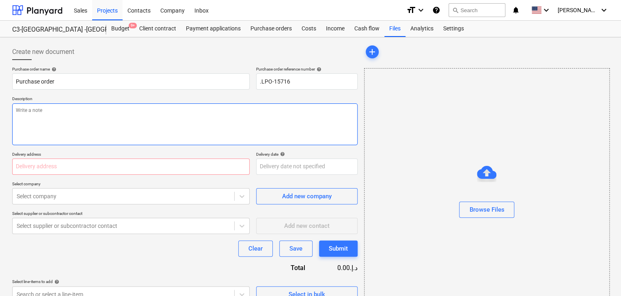
click at [101, 125] on textarea at bounding box center [185, 125] width 346 height 42
click at [45, 173] on input "text" at bounding box center [131, 167] width 238 height 16
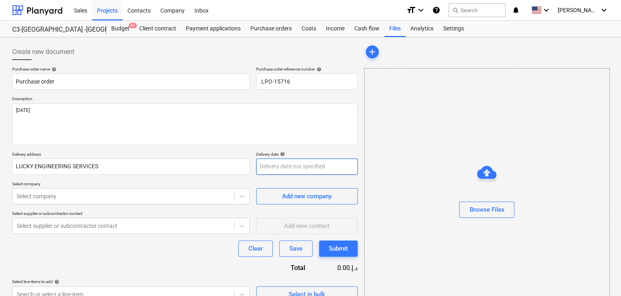
click at [258, 164] on body "Sales Projects Contacts Company Inbox format_size keyboard_arrow_down help sear…" at bounding box center [310, 148] width 621 height 296
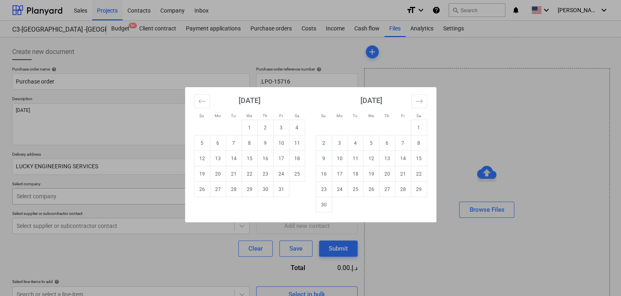
drag, startPoint x: 249, startPoint y: 187, endPoint x: 71, endPoint y: 194, distance: 177.2
click at [248, 188] on td "29" at bounding box center [250, 189] width 16 height 15
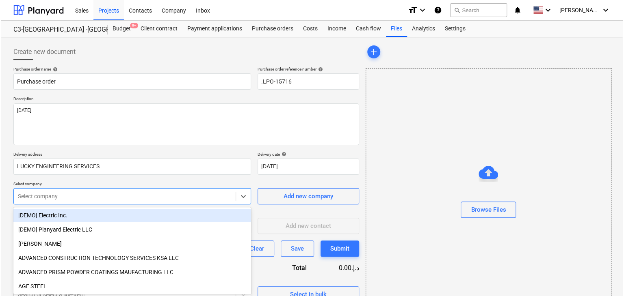
scroll to position [29, 0]
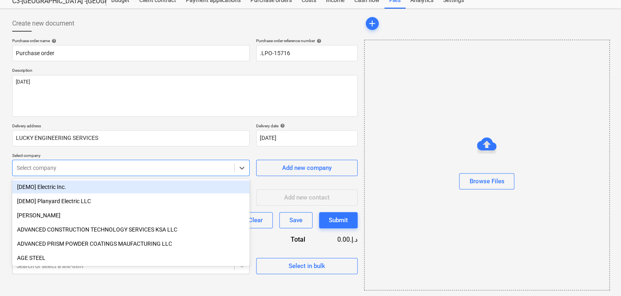
click at [60, 195] on body "Sales Projects Contacts Company Inbox format_size keyboard_arrow_down help sear…" at bounding box center [310, 120] width 621 height 296
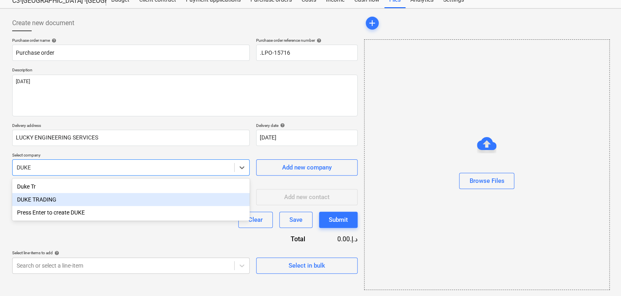
click at [58, 200] on div "DUKE TRADING" at bounding box center [131, 199] width 238 height 13
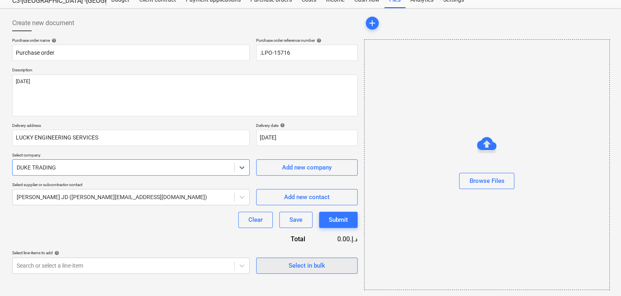
click at [273, 268] on span "Select in bulk" at bounding box center [306, 266] width 81 height 11
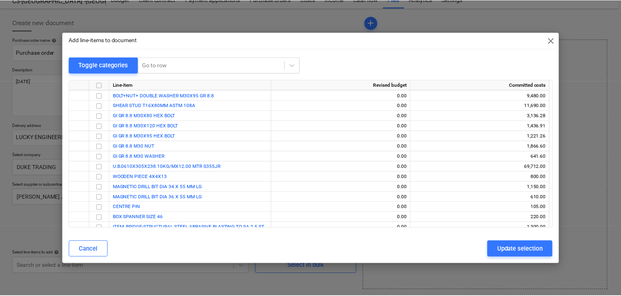
scroll to position [147, 0]
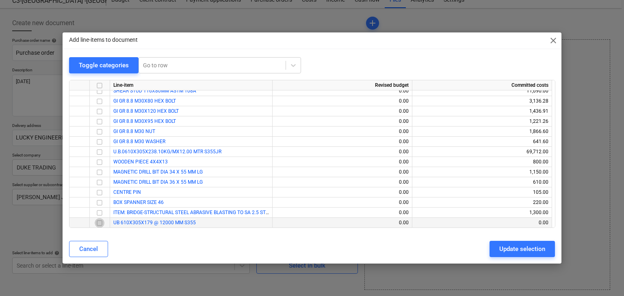
click at [101, 223] on input "checkbox" at bounding box center [100, 223] width 10 height 10
drag, startPoint x: 508, startPoint y: 250, endPoint x: 177, endPoint y: 249, distance: 331.4
click at [508, 250] on div "Update selection" at bounding box center [522, 249] width 46 height 11
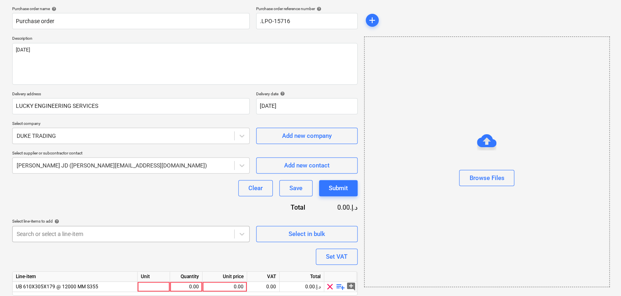
scroll to position [89, 0]
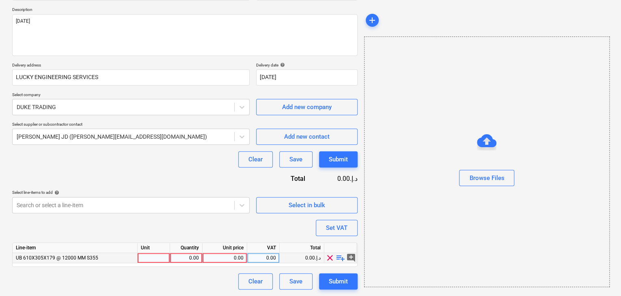
click at [145, 258] on div at bounding box center [154, 258] width 32 height 10
click at [181, 259] on div "0.00" at bounding box center [186, 258] width 26 height 10
click at [218, 258] on div "0.00" at bounding box center [225, 258] width 38 height 10
click at [445, 224] on div "Browse Files" at bounding box center [487, 162] width 246 height 251
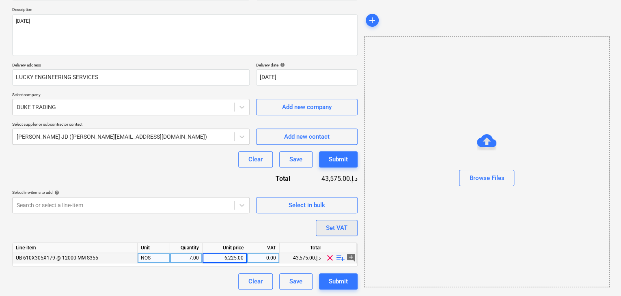
click at [333, 230] on div "Set VAT" at bounding box center [337, 228] width 22 height 11
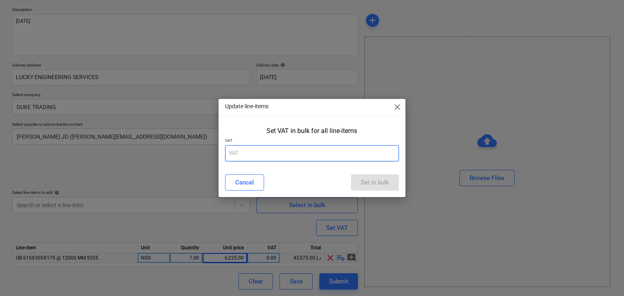
click at [269, 157] on input "text" at bounding box center [312, 153] width 174 height 16
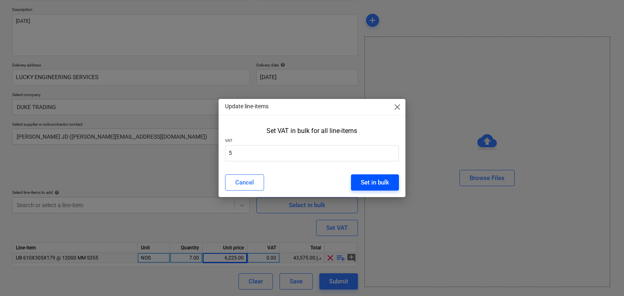
click at [374, 184] on div "Set in bulk" at bounding box center [375, 182] width 28 height 11
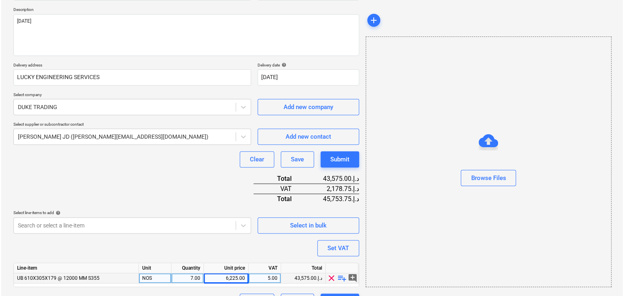
scroll to position [109, 0]
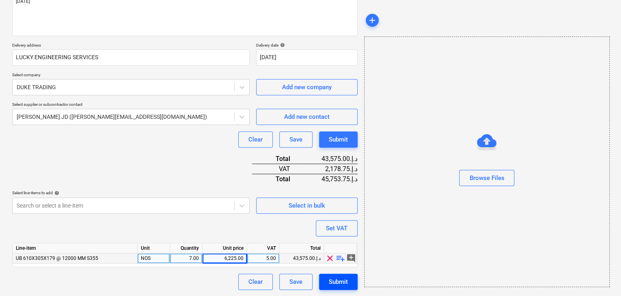
click at [347, 281] on div "Submit" at bounding box center [338, 282] width 19 height 11
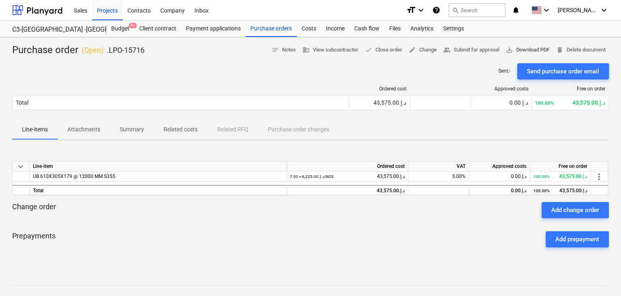
click at [530, 49] on span "save_alt Download PDF" at bounding box center [528, 49] width 44 height 9
click at [266, 30] on div "Purchase orders" at bounding box center [271, 29] width 51 height 16
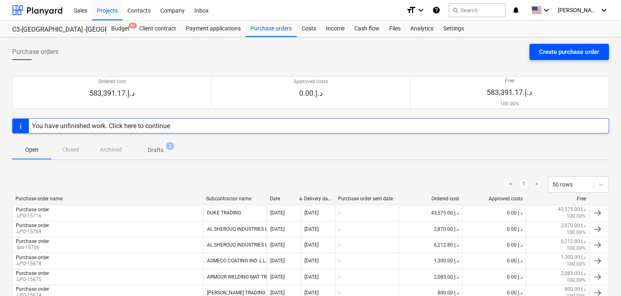
click at [560, 49] on div "Create purchase order" at bounding box center [569, 52] width 60 height 11
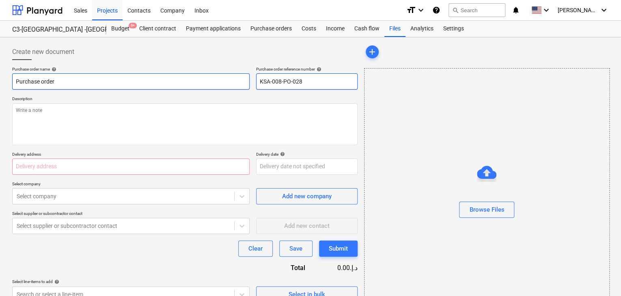
drag, startPoint x: 316, startPoint y: 83, endPoint x: 231, endPoint y: 83, distance: 84.9
click at [231, 83] on div "Purchase order name help Purchase order Purchase order reference number help KS…" at bounding box center [185, 78] width 346 height 23
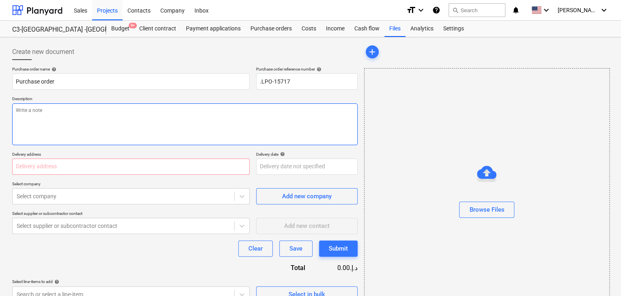
click at [149, 125] on textarea at bounding box center [185, 125] width 346 height 42
click at [98, 167] on input "text" at bounding box center [131, 167] width 238 height 16
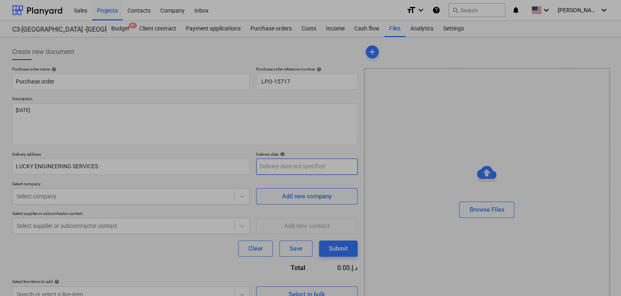
click at [290, 173] on body "Sales Projects Contacts Company Inbox format_size keyboard_arrow_down help sear…" at bounding box center [310, 148] width 621 height 296
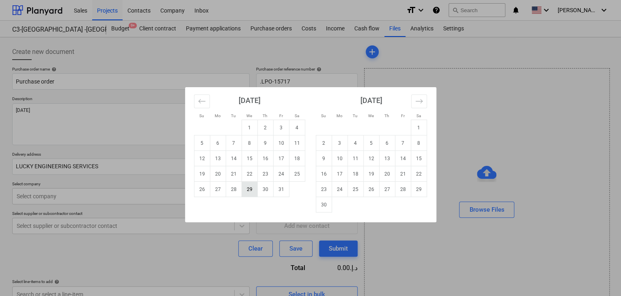
click at [251, 190] on td "29" at bounding box center [250, 189] width 16 height 15
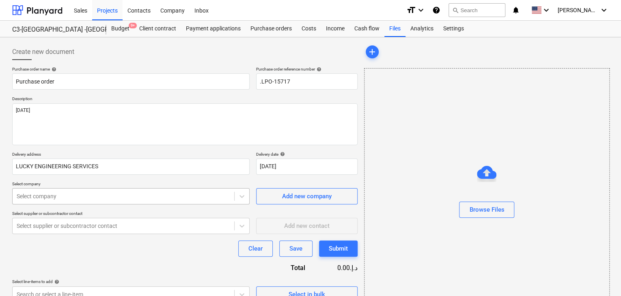
click at [124, 193] on body "Sales Projects Contacts Company Inbox format_size keyboard_arrow_down help sear…" at bounding box center [310, 148] width 621 height 296
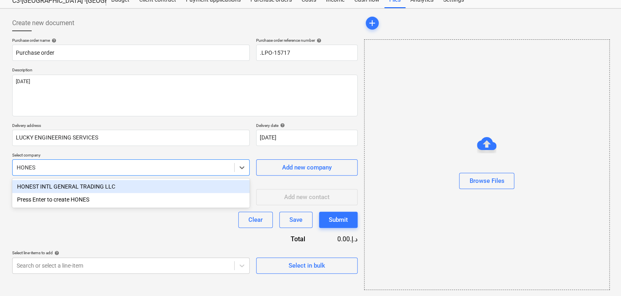
click at [129, 187] on div "HONEST INTL GENERAL TRADING LLC" at bounding box center [131, 186] width 238 height 13
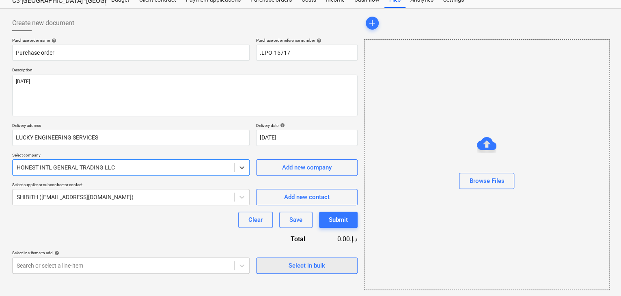
click at [296, 261] on div "Select in bulk" at bounding box center [307, 266] width 37 height 11
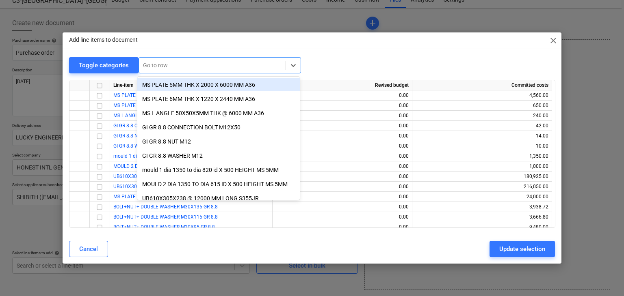
click at [166, 65] on div at bounding box center [212, 65] width 138 height 8
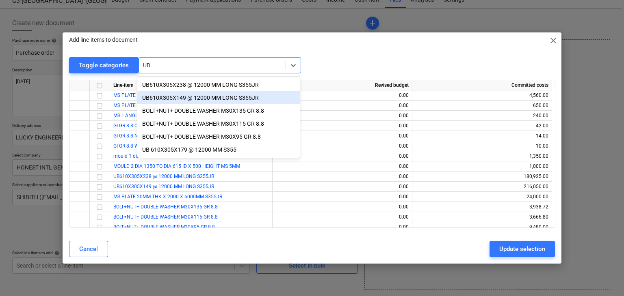
click at [173, 97] on div "UB610X305X149 @ 12000 MM LONG S355JR" at bounding box center [218, 97] width 162 height 13
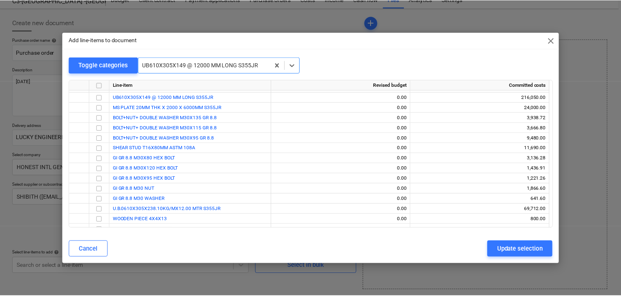
scroll to position [91, 0]
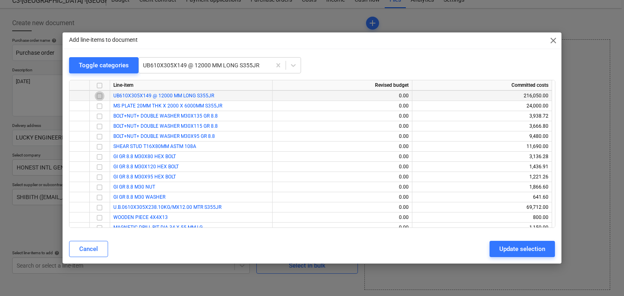
click at [98, 97] on input "checkbox" at bounding box center [100, 96] width 10 height 10
click at [510, 249] on div "Update selection" at bounding box center [522, 249] width 46 height 11
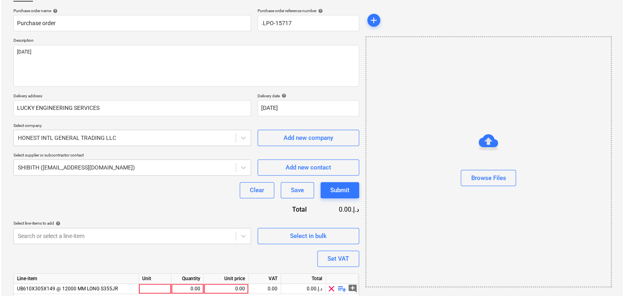
scroll to position [89, 0]
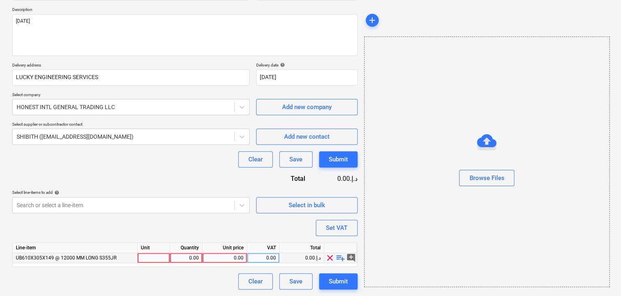
click at [153, 257] on div at bounding box center [154, 258] width 32 height 10
click at [184, 263] on div "0.00" at bounding box center [186, 258] width 26 height 10
click at [222, 261] on div "0.00" at bounding box center [225, 258] width 38 height 10
click at [371, 233] on div "Browse Files" at bounding box center [487, 162] width 246 height 251
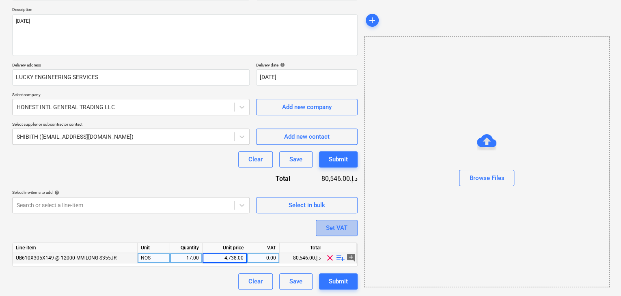
click at [339, 227] on div "Set VAT" at bounding box center [337, 228] width 22 height 11
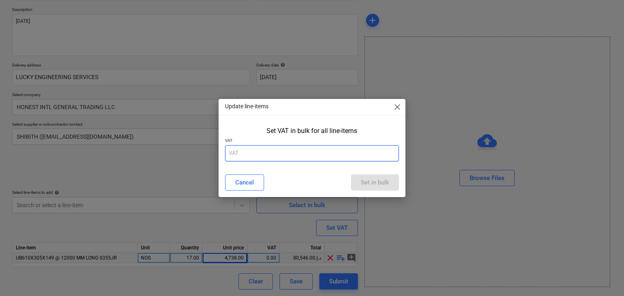
click at [268, 158] on input "text" at bounding box center [312, 153] width 174 height 16
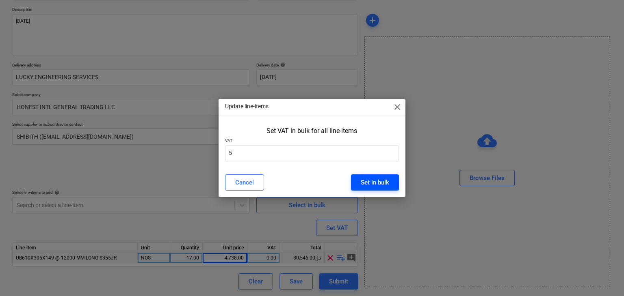
drag, startPoint x: 385, startPoint y: 172, endPoint x: 368, endPoint y: 181, distance: 19.3
click at [383, 173] on div "Cancel Set in bulk" at bounding box center [312, 182] width 184 height 23
click at [368, 181] on div "Set in bulk" at bounding box center [375, 182] width 28 height 11
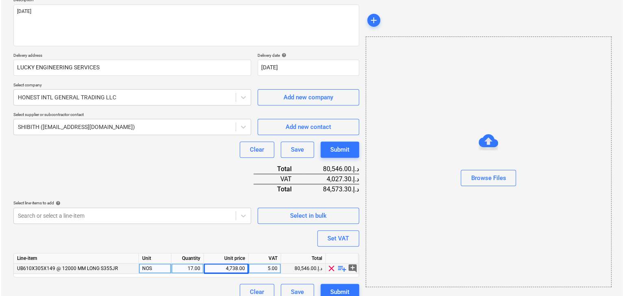
scroll to position [109, 0]
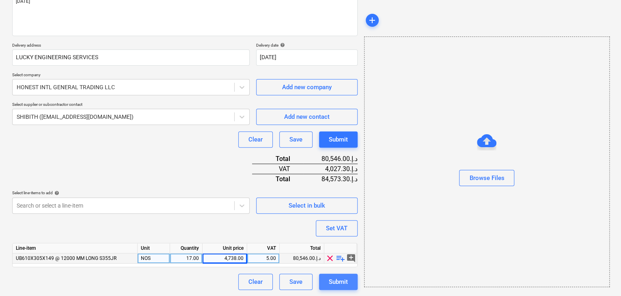
click at [345, 278] on div "Submit" at bounding box center [338, 282] width 19 height 11
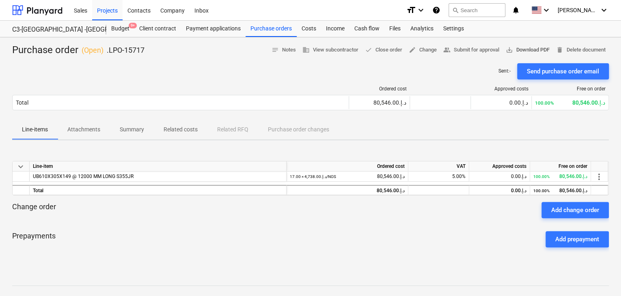
click at [522, 48] on span "save_alt Download PDF" at bounding box center [528, 49] width 44 height 9
click at [110, 12] on div "Projects" at bounding box center [107, 10] width 30 height 21
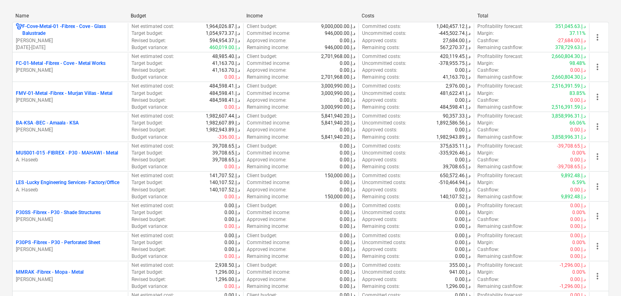
scroll to position [162, 0]
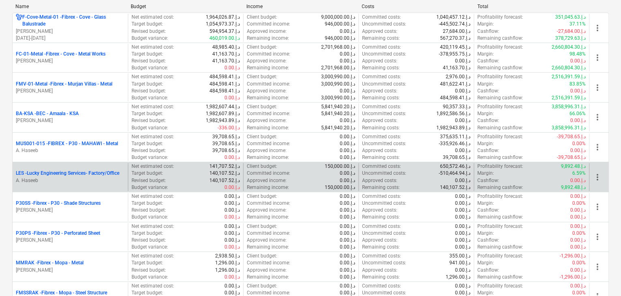
click at [80, 175] on p "LES - Lucky Engineering Services- Factory/Office" at bounding box center [68, 173] width 104 height 7
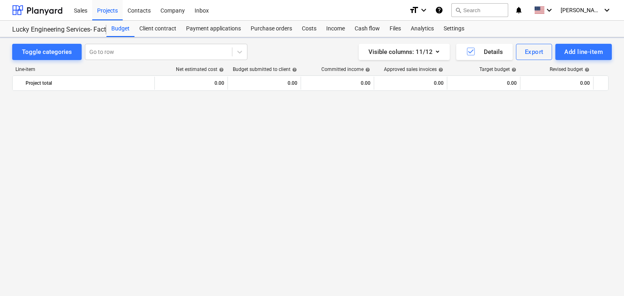
scroll to position [1105, 0]
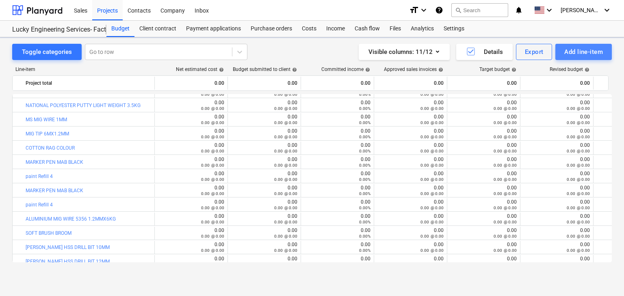
click at [570, 55] on div "Add line-item" at bounding box center [583, 52] width 39 height 11
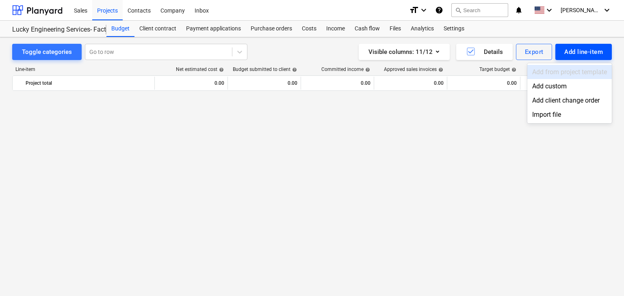
click at [545, 84] on div "Add custom" at bounding box center [569, 86] width 84 height 14
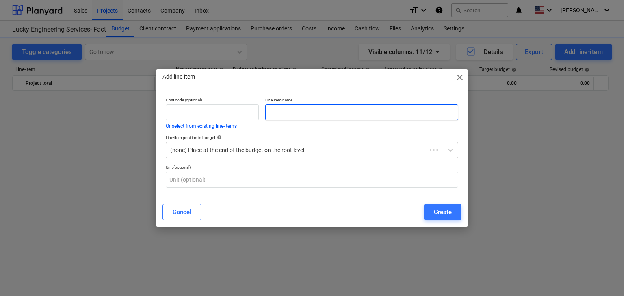
scroll to position [1105, 0]
click at [294, 116] on input "text" at bounding box center [361, 112] width 193 height 16
paste input "TELWIN MACHINE PART - WHITE COLOR SWITCH"
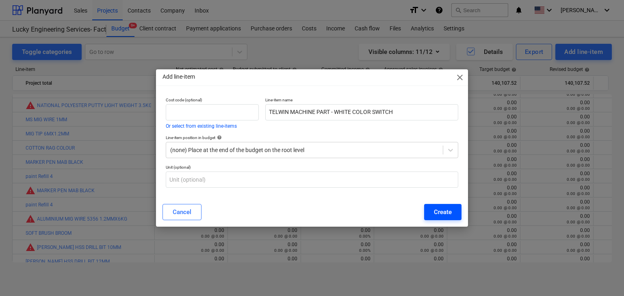
drag, startPoint x: 441, startPoint y: 203, endPoint x: 443, endPoint y: 211, distance: 8.4
click at [440, 206] on div "Cancel Create" at bounding box center [312, 212] width 309 height 23
click at [443, 211] on div "Create" at bounding box center [443, 212] width 18 height 11
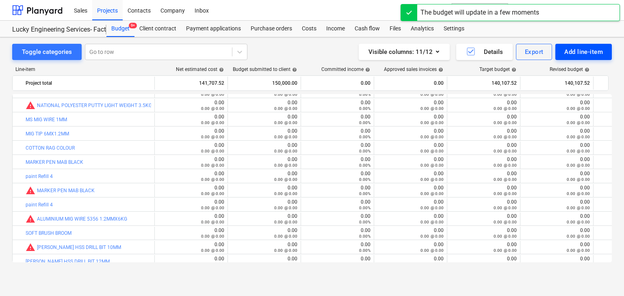
click at [579, 56] on div "Add line-item" at bounding box center [583, 52] width 39 height 11
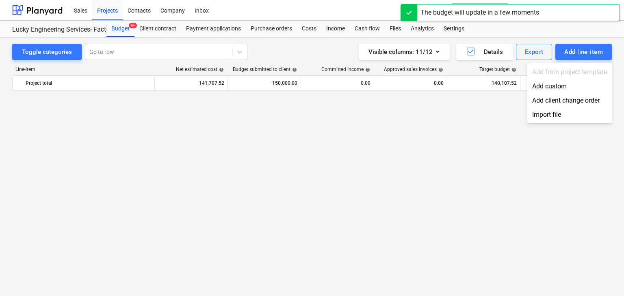
scroll to position [1105, 0]
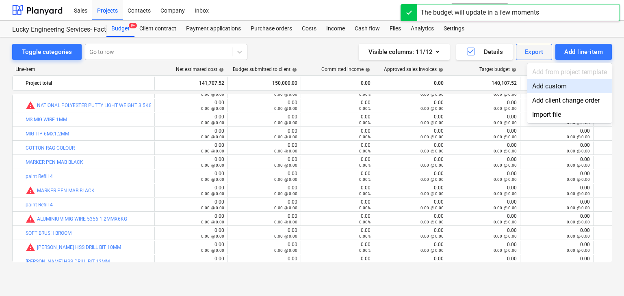
click at [551, 82] on div "Add custom" at bounding box center [569, 86] width 84 height 14
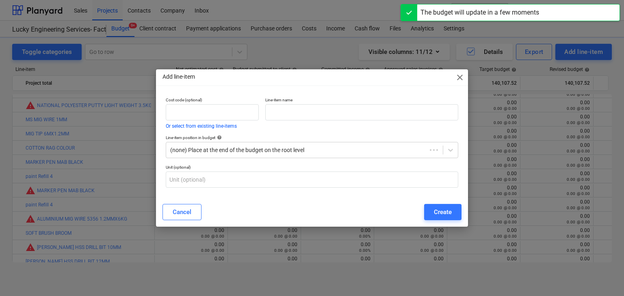
click at [295, 99] on p "Line-item name" at bounding box center [361, 100] width 193 height 7
click at [283, 112] on input "text" at bounding box center [361, 112] width 193 height 16
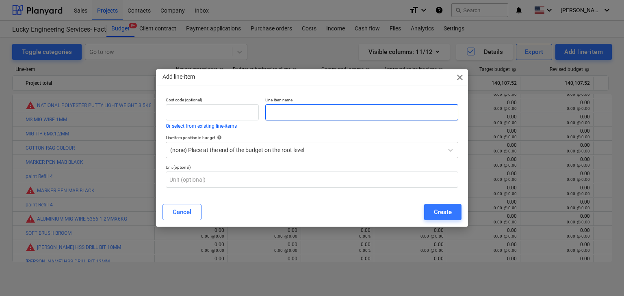
paste input "TELWIN MACHINE PART - YELLOW COLOR SWITCH"
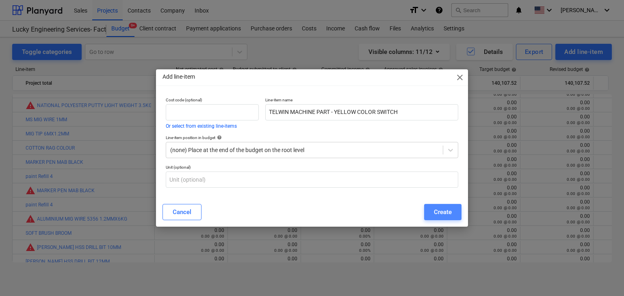
click at [436, 218] on button "Create" at bounding box center [442, 212] width 37 height 16
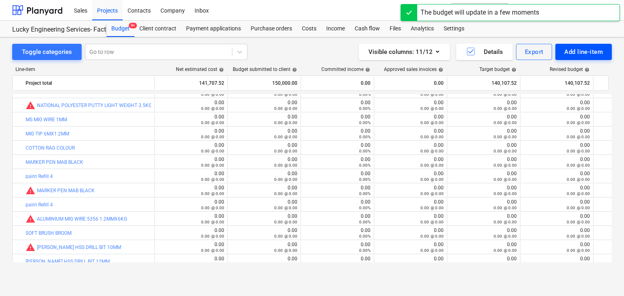
click at [577, 50] on div "Add line-item" at bounding box center [583, 52] width 39 height 11
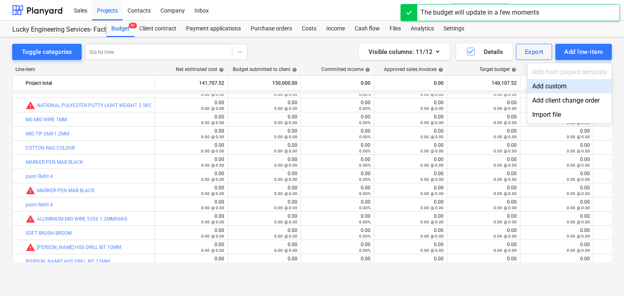
click at [547, 85] on div "Add custom" at bounding box center [569, 86] width 84 height 14
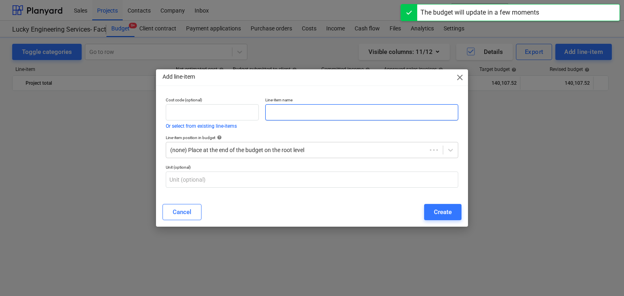
scroll to position [1105, 0]
click at [292, 108] on input "text" at bounding box center [361, 112] width 193 height 16
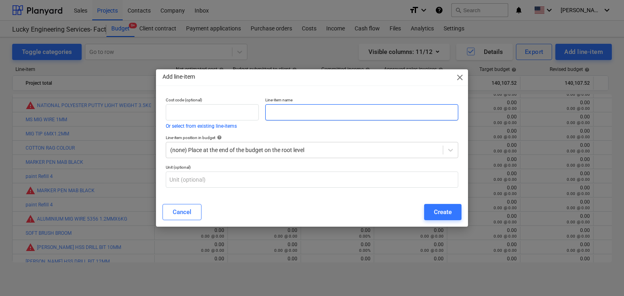
paste input "BLACK SOCKET"
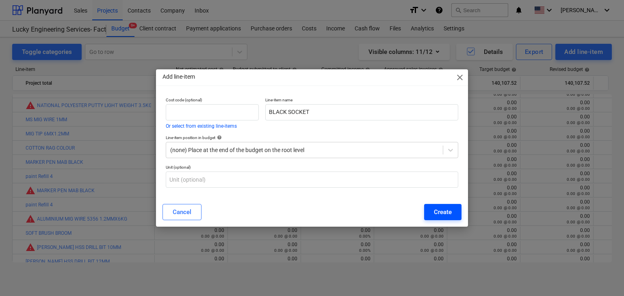
click at [444, 214] on div "Create" at bounding box center [443, 212] width 18 height 11
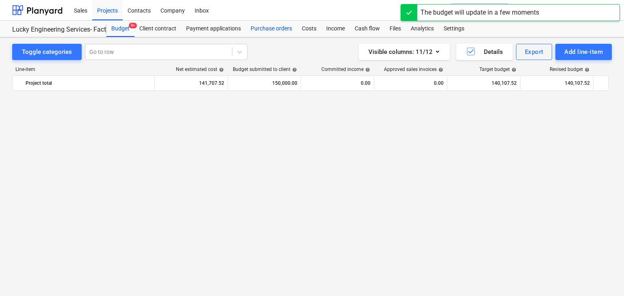
click at [269, 31] on div "Purchase orders" at bounding box center [271, 29] width 51 height 16
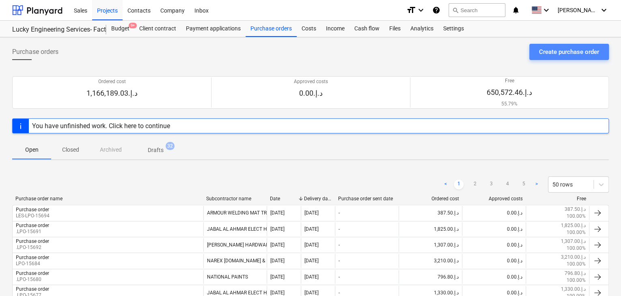
click at [563, 50] on div "Create purchase order" at bounding box center [569, 52] width 60 height 11
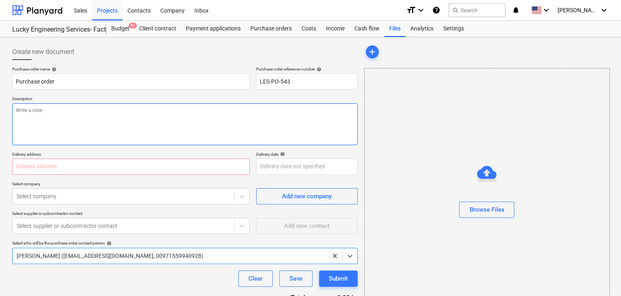
click at [228, 104] on textarea at bounding box center [185, 125] width 346 height 42
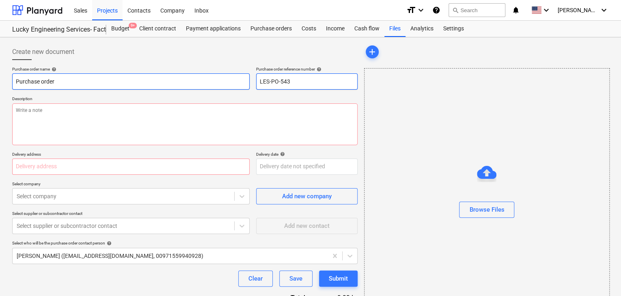
drag, startPoint x: 300, startPoint y: 80, endPoint x: 221, endPoint y: 75, distance: 79.8
click at [221, 75] on div "Purchase order name help Purchase order Purchase order reference number help LE…" at bounding box center [185, 78] width 346 height 23
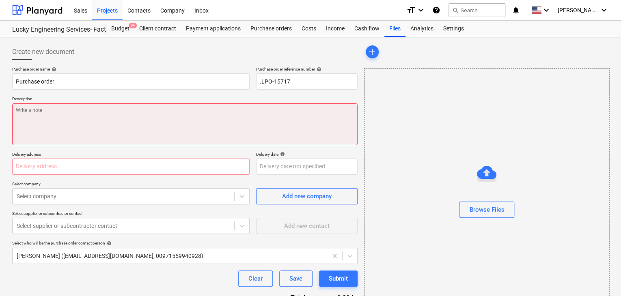
click at [81, 112] on textarea at bounding box center [185, 125] width 346 height 42
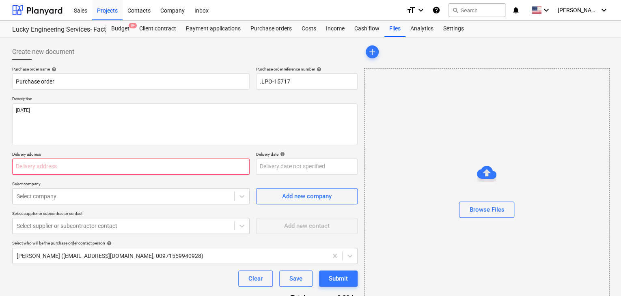
click at [25, 174] on input "text" at bounding box center [131, 167] width 238 height 16
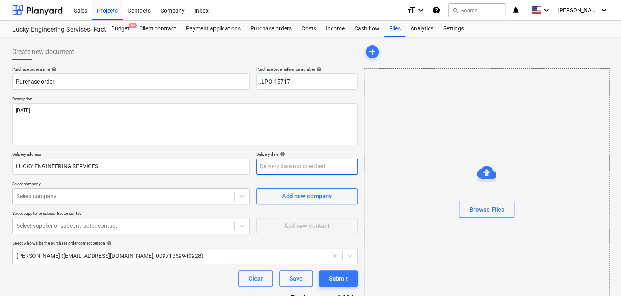
click at [268, 162] on body "Sales Projects Contacts Company Inbox format_size keyboard_arrow_down help sear…" at bounding box center [310, 148] width 621 height 296
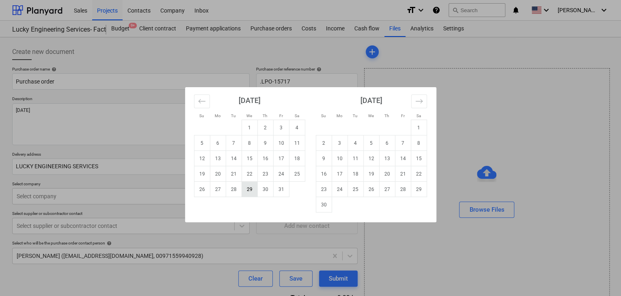
click at [251, 192] on td "29" at bounding box center [250, 189] width 16 height 15
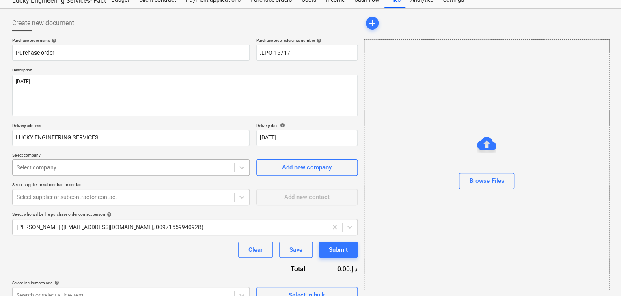
click at [78, 192] on body "Sales Projects Contacts Company Inbox format_size keyboard_arrow_down help sear…" at bounding box center [310, 119] width 621 height 296
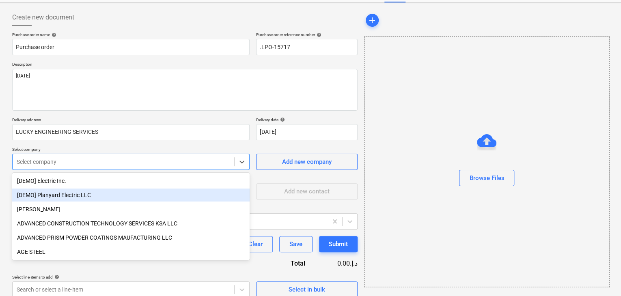
scroll to position [38, 0]
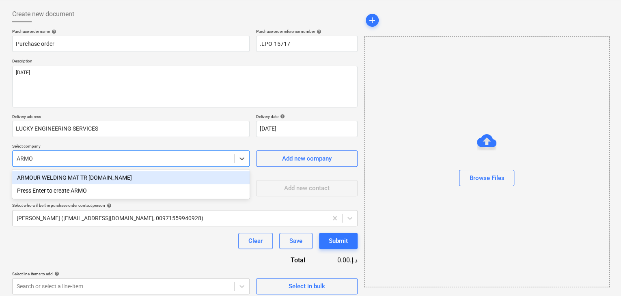
click at [91, 179] on div "ARMOUR WELDING MAT TR [DOMAIN_NAME]" at bounding box center [131, 177] width 238 height 13
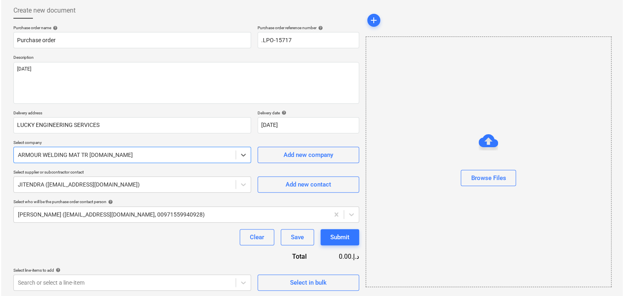
scroll to position [42, 0]
click at [296, 284] on div "Select in bulk" at bounding box center [307, 282] width 37 height 11
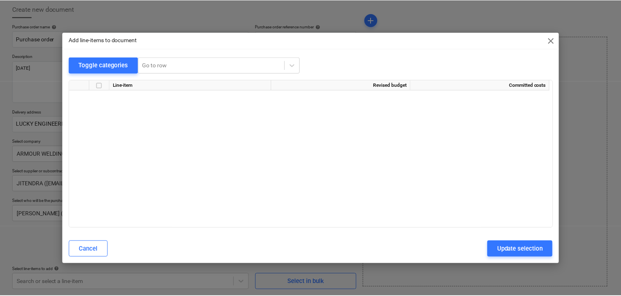
scroll to position [17122, 0]
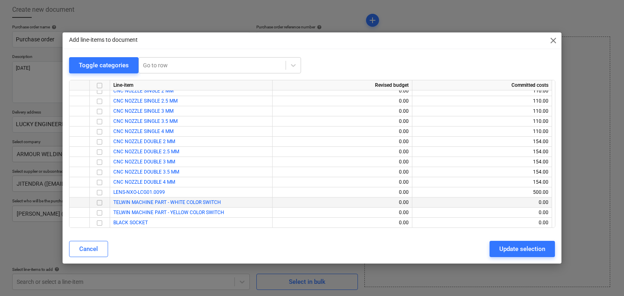
click at [99, 204] on input "checkbox" at bounding box center [100, 203] width 10 height 10
click at [99, 210] on input "checkbox" at bounding box center [100, 213] width 10 height 10
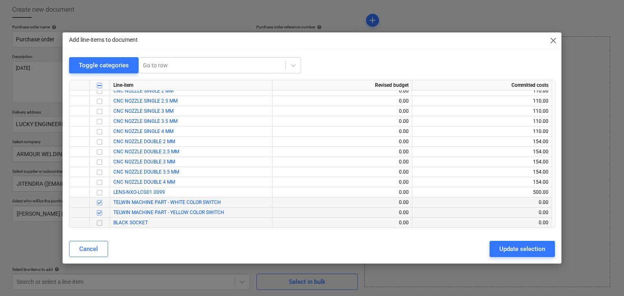
click at [97, 219] on input "checkbox" at bounding box center [100, 223] width 10 height 10
drag, startPoint x: 508, startPoint y: 245, endPoint x: 143, endPoint y: 291, distance: 368.4
click at [506, 246] on div "Update selection" at bounding box center [522, 249] width 46 height 11
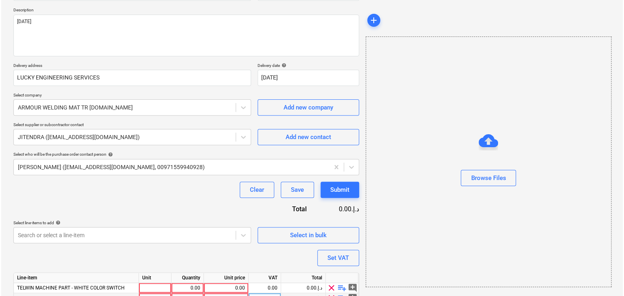
scroll to position [123, 0]
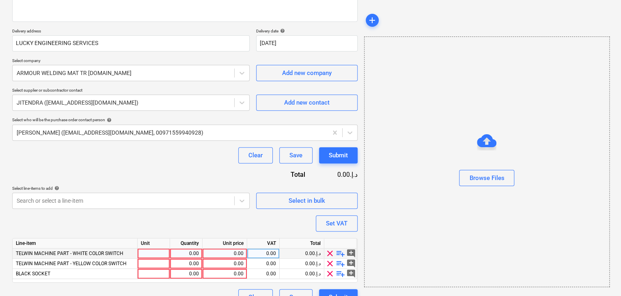
click at [151, 254] on div at bounding box center [154, 254] width 32 height 10
click at [176, 251] on div "0.00" at bounding box center [186, 254] width 26 height 10
click at [224, 250] on div "0.00" at bounding box center [225, 254] width 38 height 10
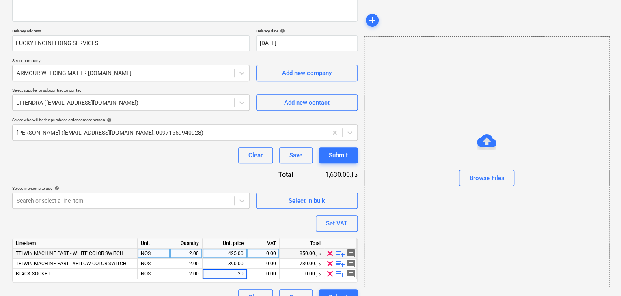
click at [406, 214] on div "Browse Files" at bounding box center [487, 162] width 246 height 251
click at [323, 224] on button "Set VAT" at bounding box center [337, 224] width 42 height 16
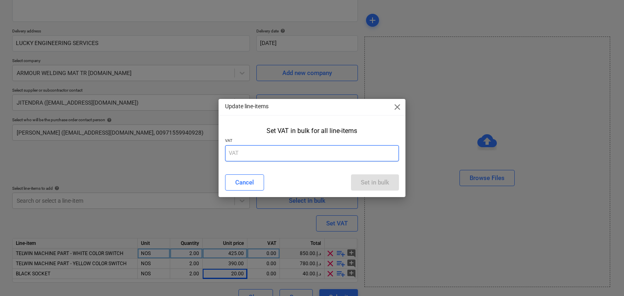
click at [266, 147] on input "text" at bounding box center [312, 153] width 174 height 16
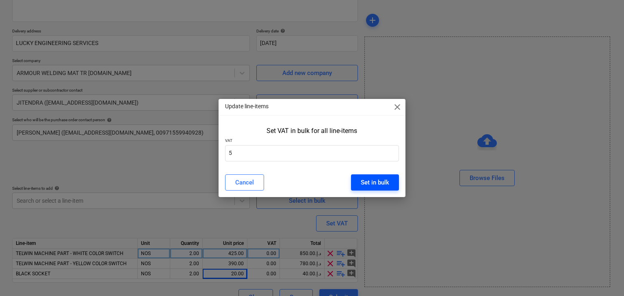
drag, startPoint x: 386, startPoint y: 184, endPoint x: 380, endPoint y: 182, distance: 6.6
click at [385, 183] on div "Set in bulk" at bounding box center [375, 182] width 28 height 11
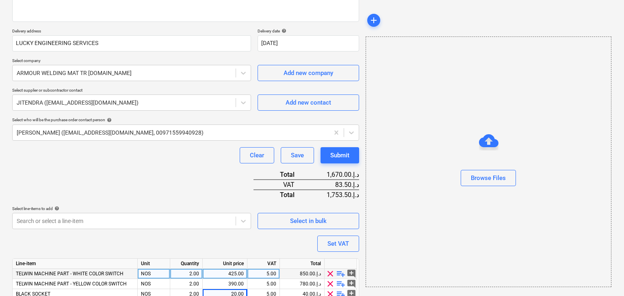
scroll to position [159, 0]
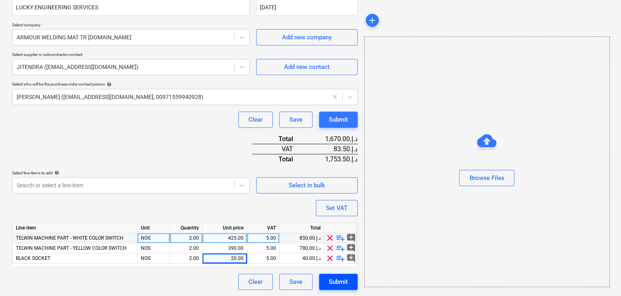
click at [336, 279] on div "Submit" at bounding box center [338, 282] width 19 height 11
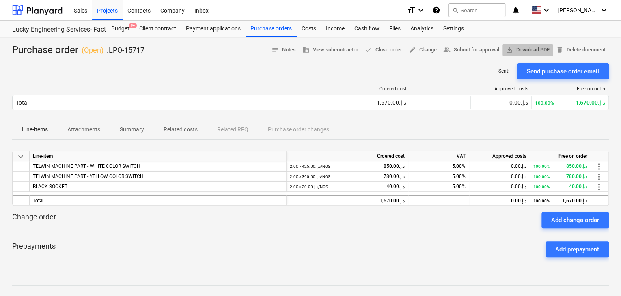
click at [530, 48] on span "save_alt Download PDF" at bounding box center [528, 49] width 44 height 9
